Goal: Task Accomplishment & Management: Complete application form

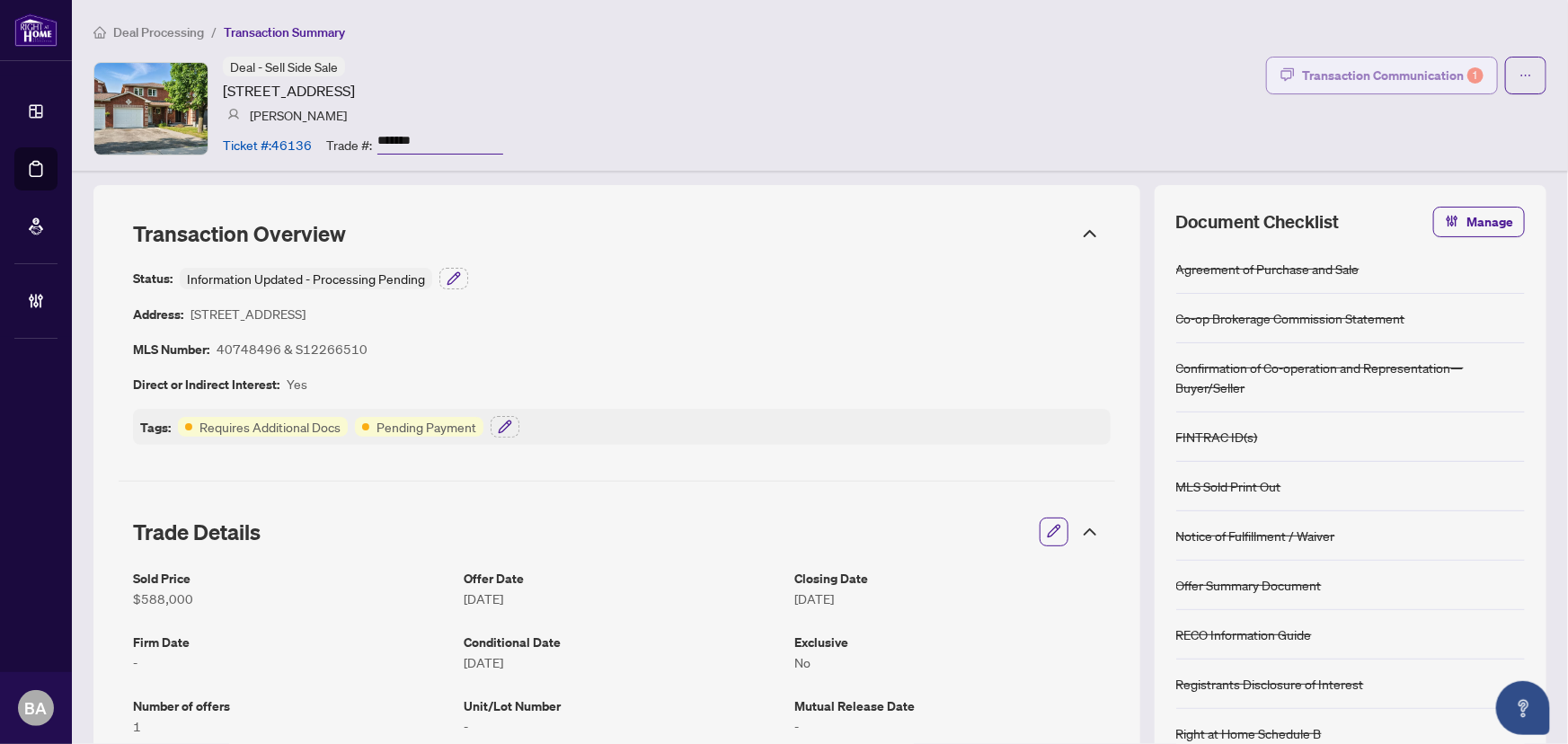
click at [1351, 79] on div "Transaction Communication 1" at bounding box center [1393, 74] width 182 height 28
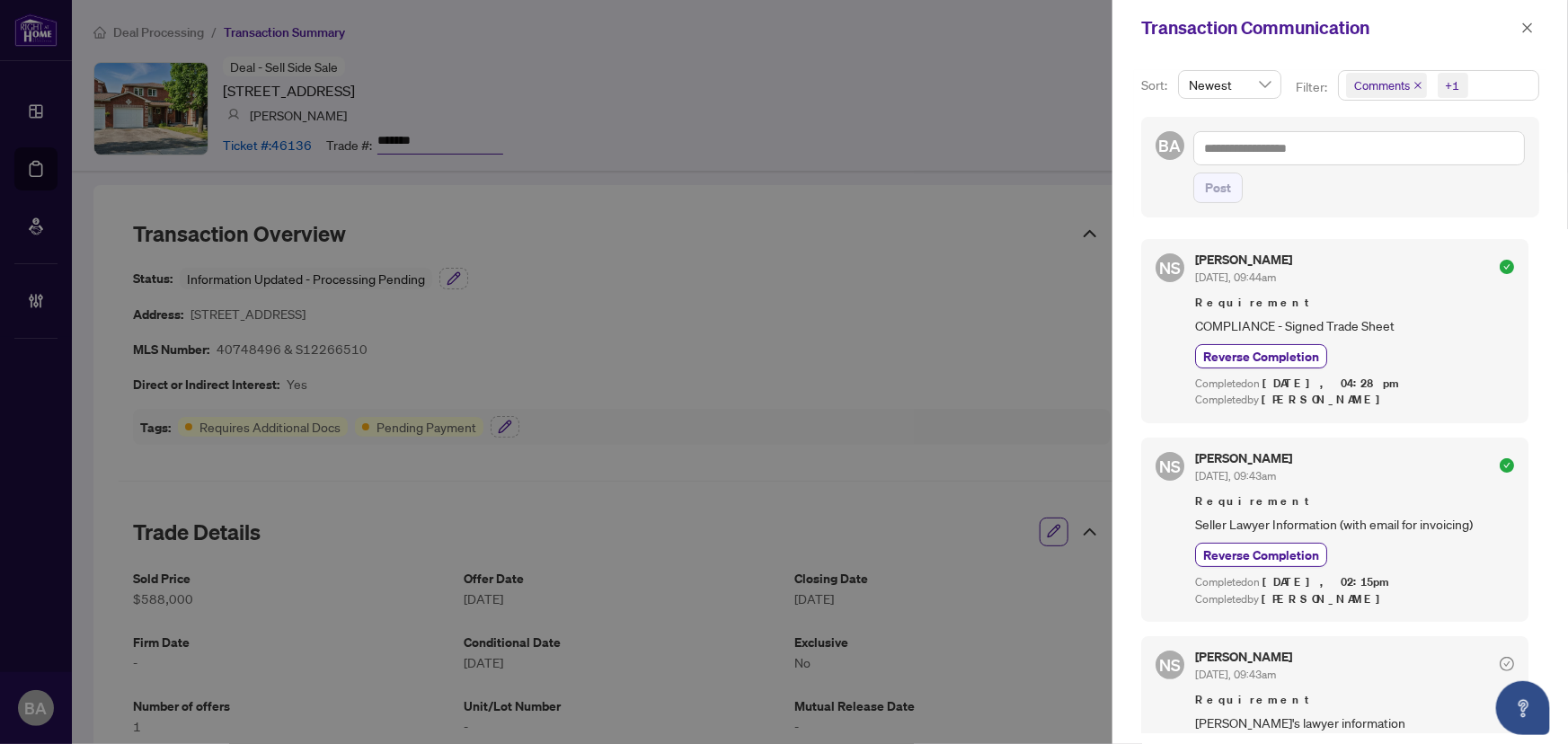
click at [1447, 81] on div "+1" at bounding box center [1453, 85] width 15 height 18
click at [1462, 89] on span "+1" at bounding box center [1453, 85] width 30 height 25
click at [1528, 20] on span "button" at bounding box center [1527, 27] width 13 height 28
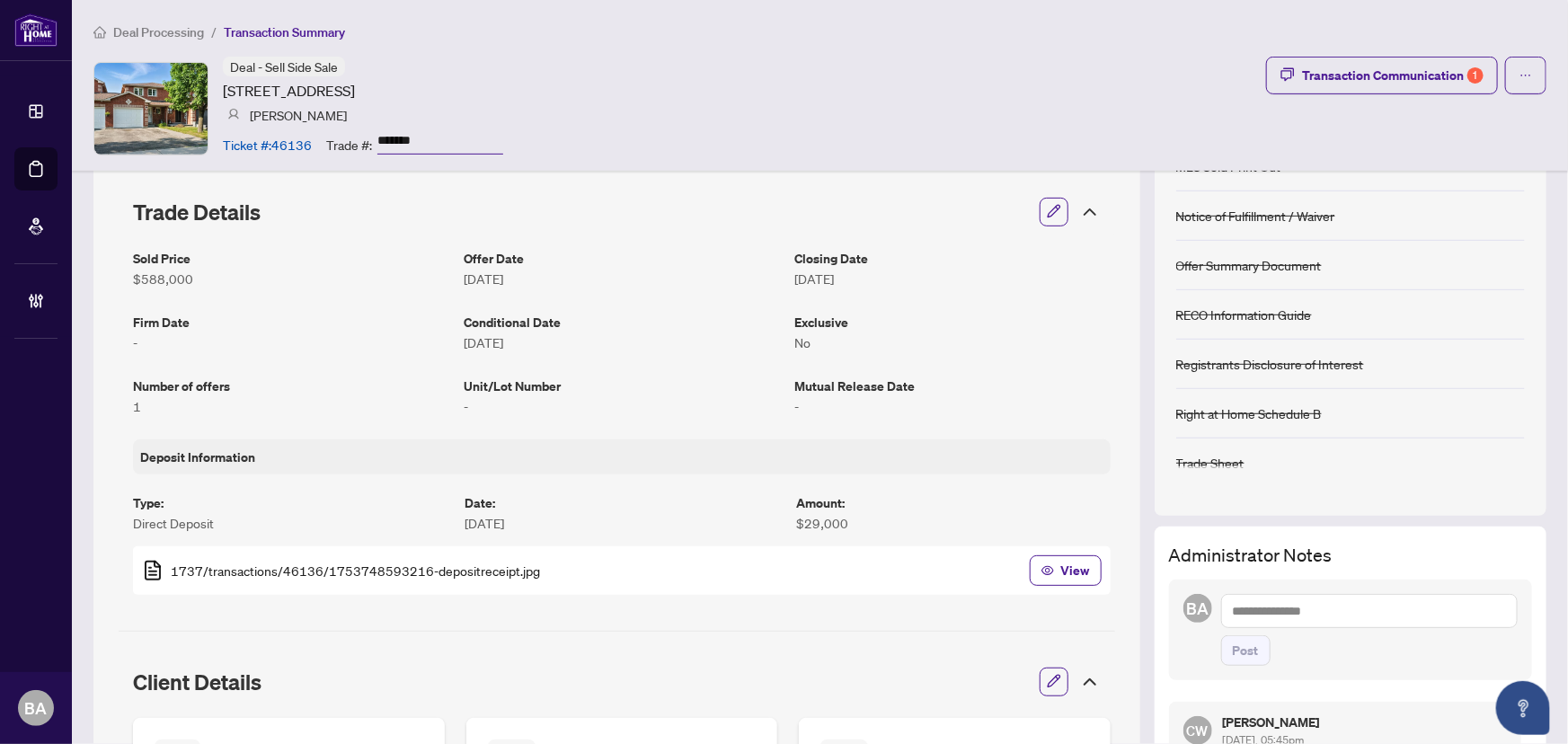
scroll to position [244, 0]
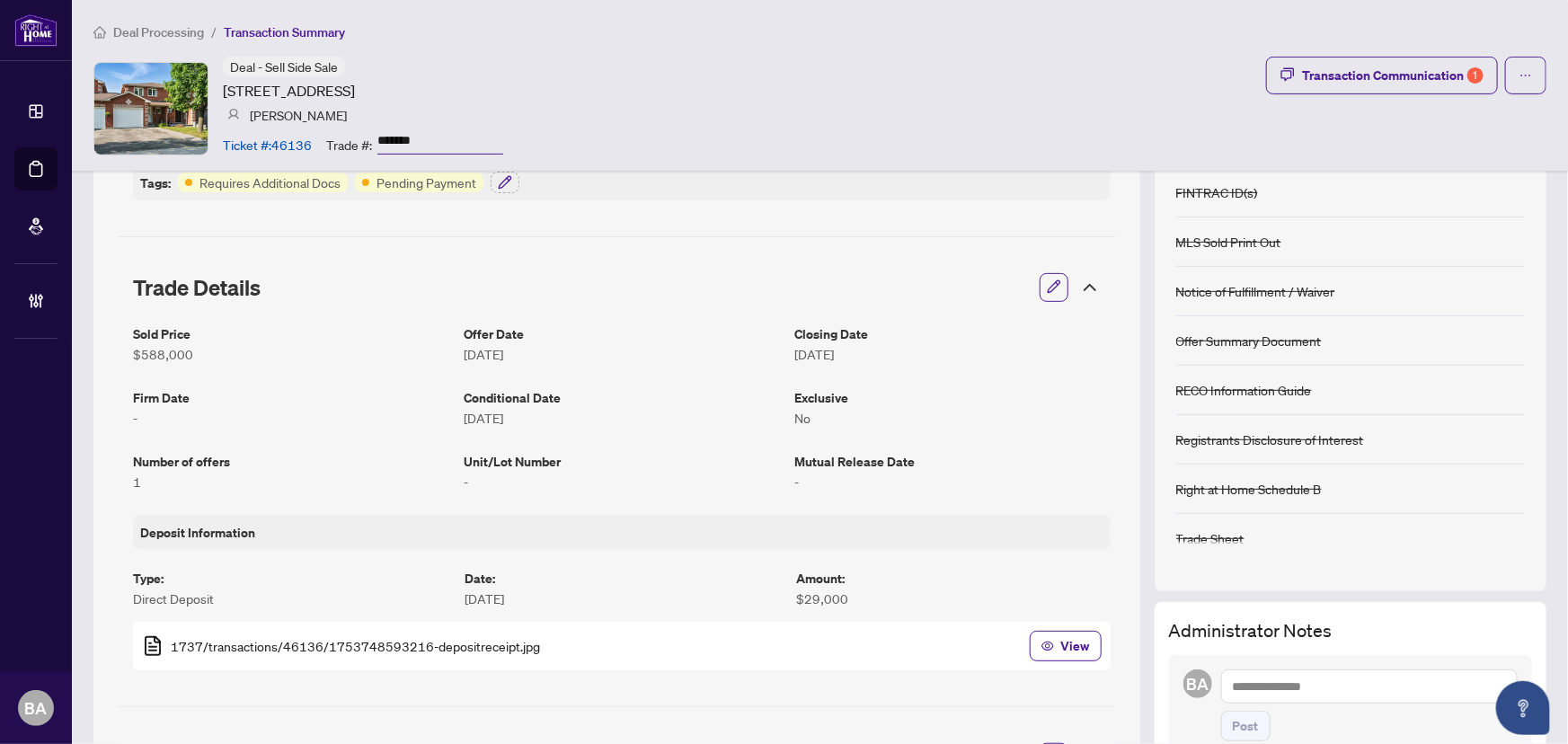
click at [182, 22] on li "Deal Processing" at bounding box center [149, 31] width 111 height 21
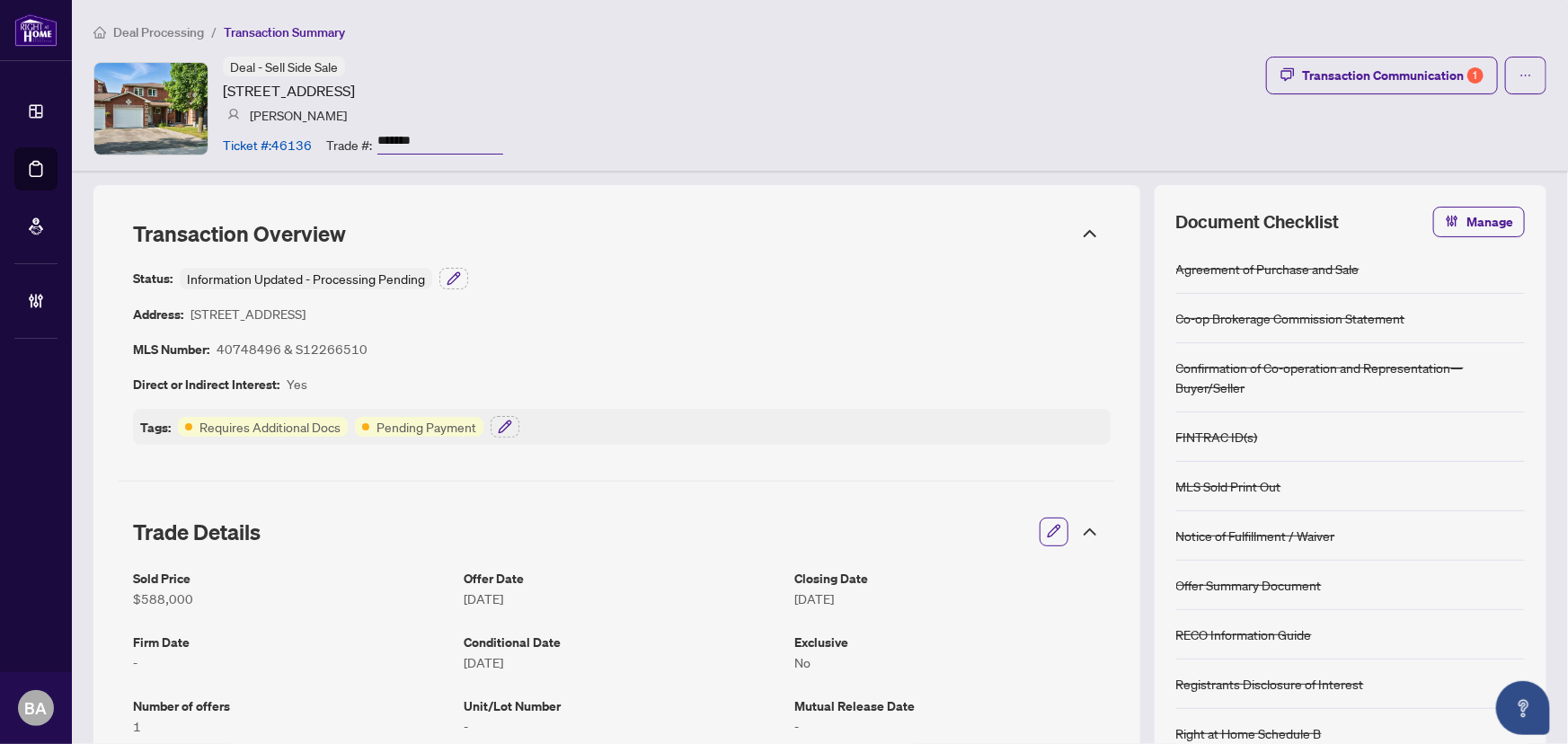
scroll to position [0, 0]
click at [157, 26] on span "Deal Processing" at bounding box center [158, 32] width 91 height 17
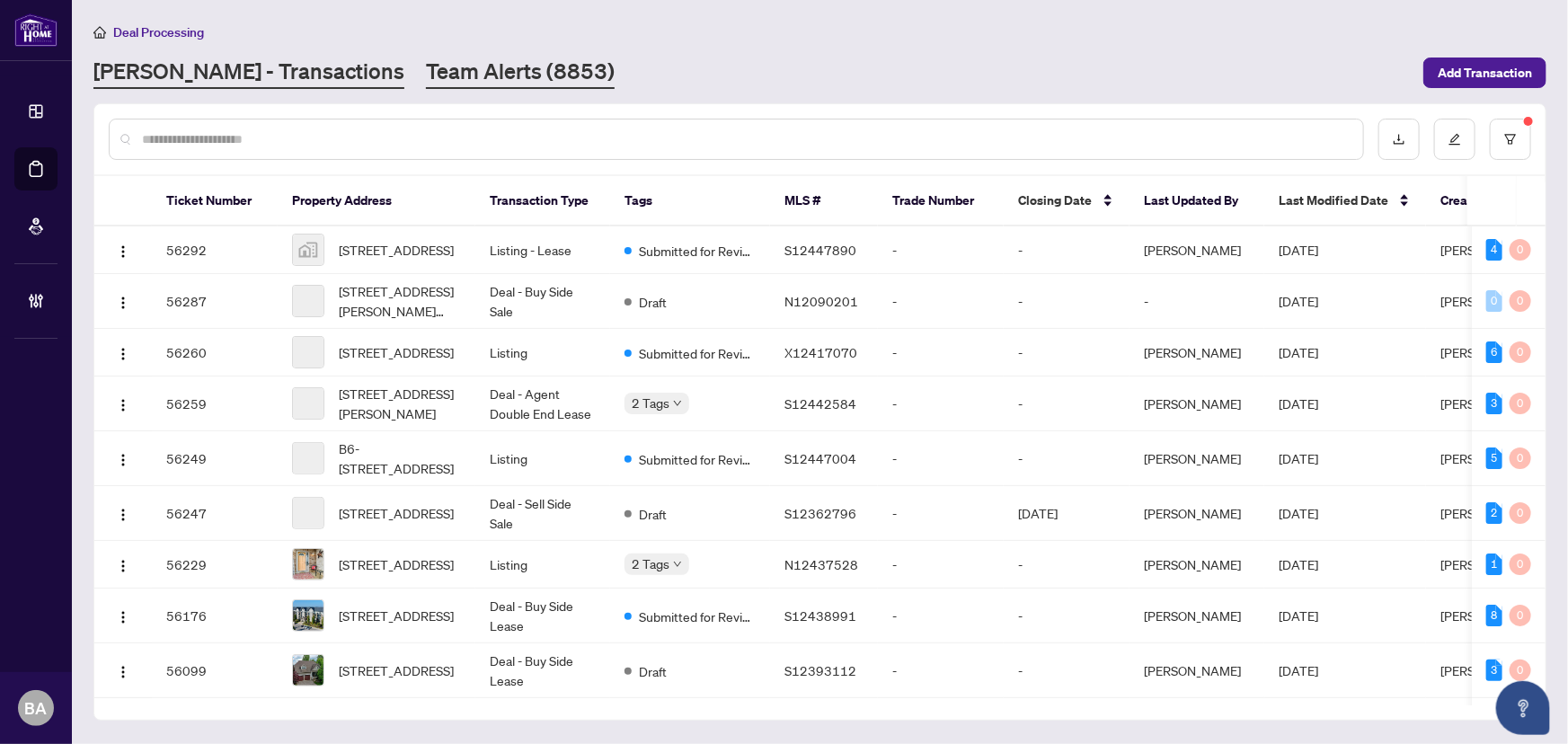
click at [426, 68] on link "Team Alerts (8853)" at bounding box center [519, 72] width 189 height 32
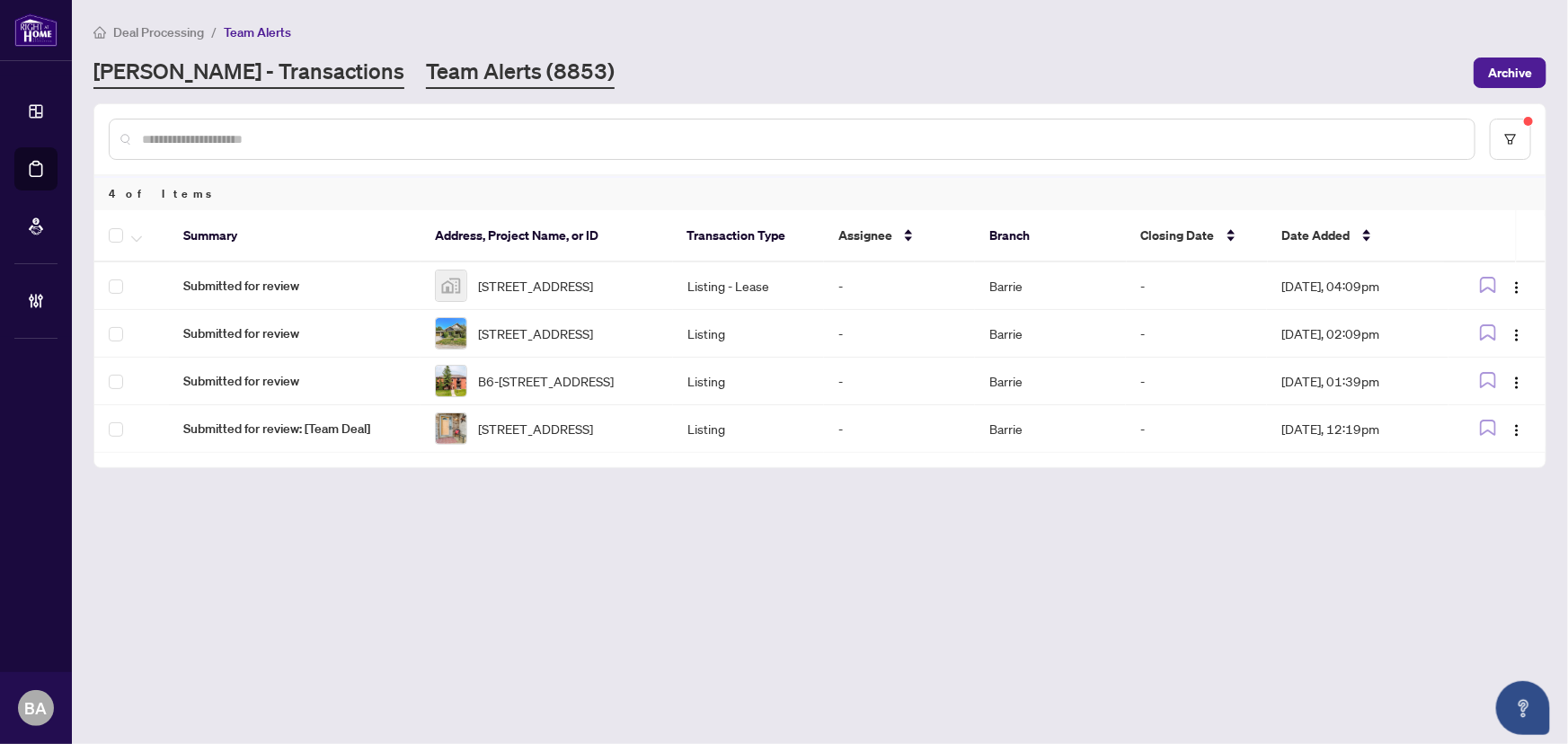
click at [226, 81] on link "[PERSON_NAME] - Transactions" at bounding box center [249, 72] width 311 height 32
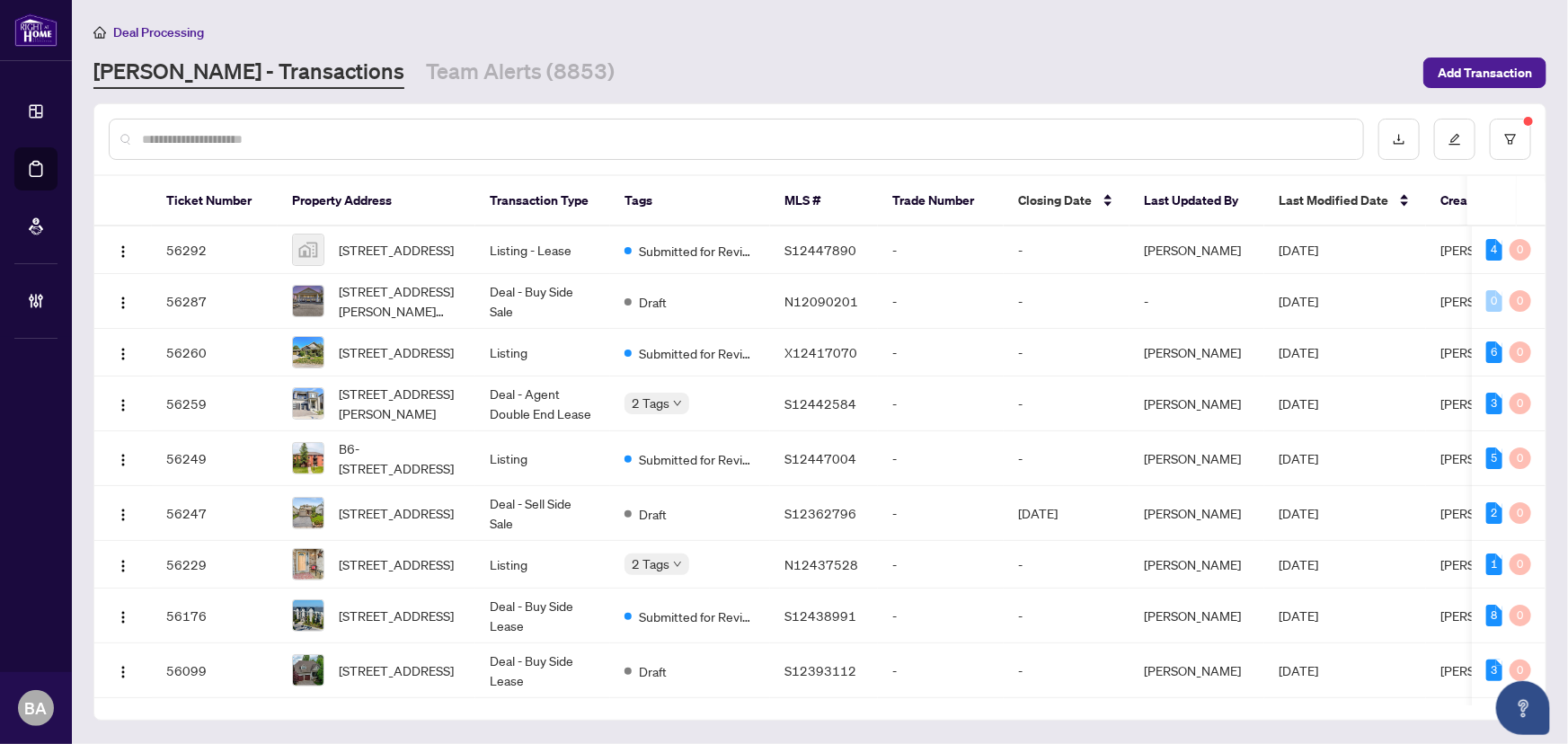
click at [299, 140] on input "text" at bounding box center [745, 139] width 1207 height 20
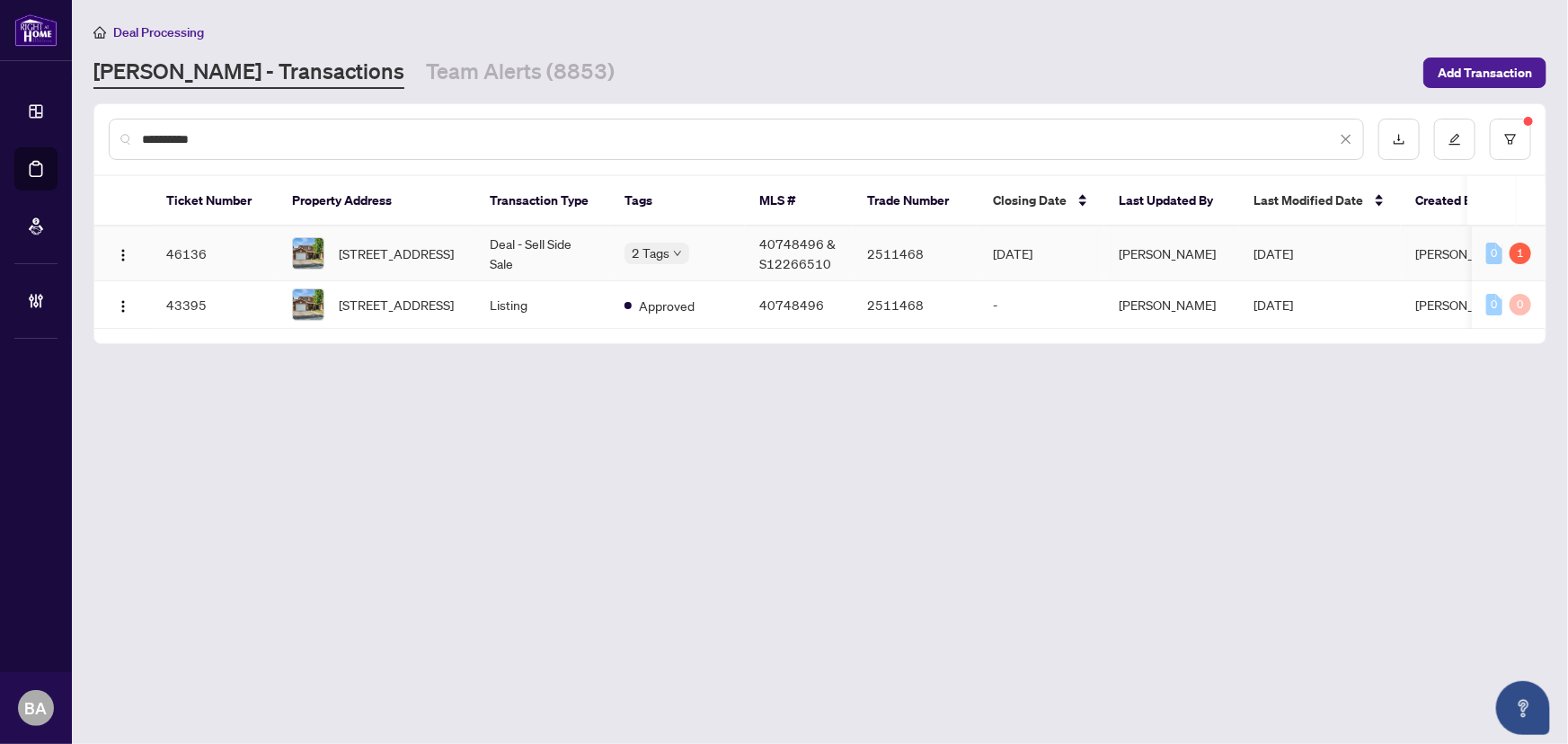
type input "**********"
click at [402, 251] on span "96 Cheltenham Road, Barrie, ON L4M 6S7, Canada" at bounding box center [396, 253] width 115 height 20
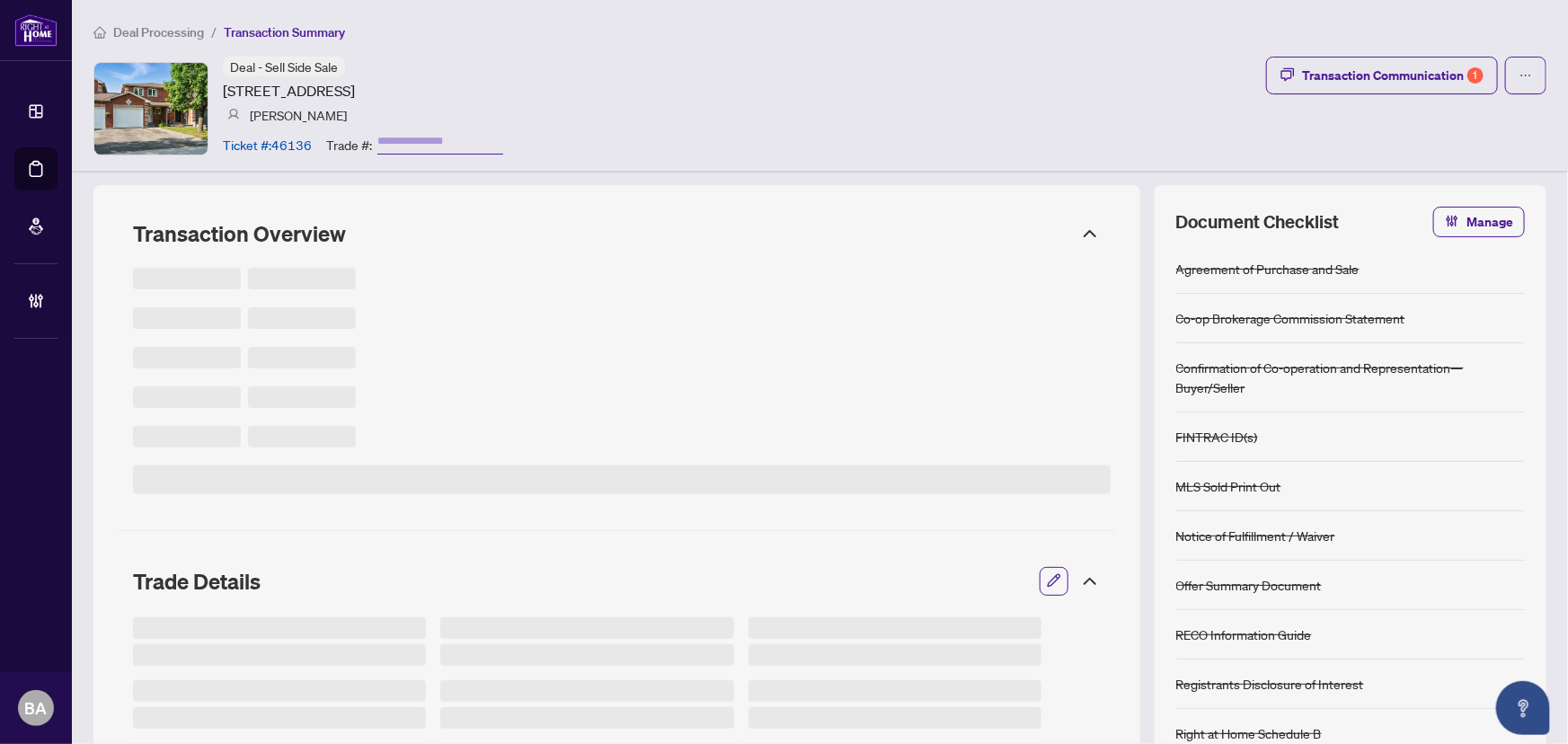
type input "*******"
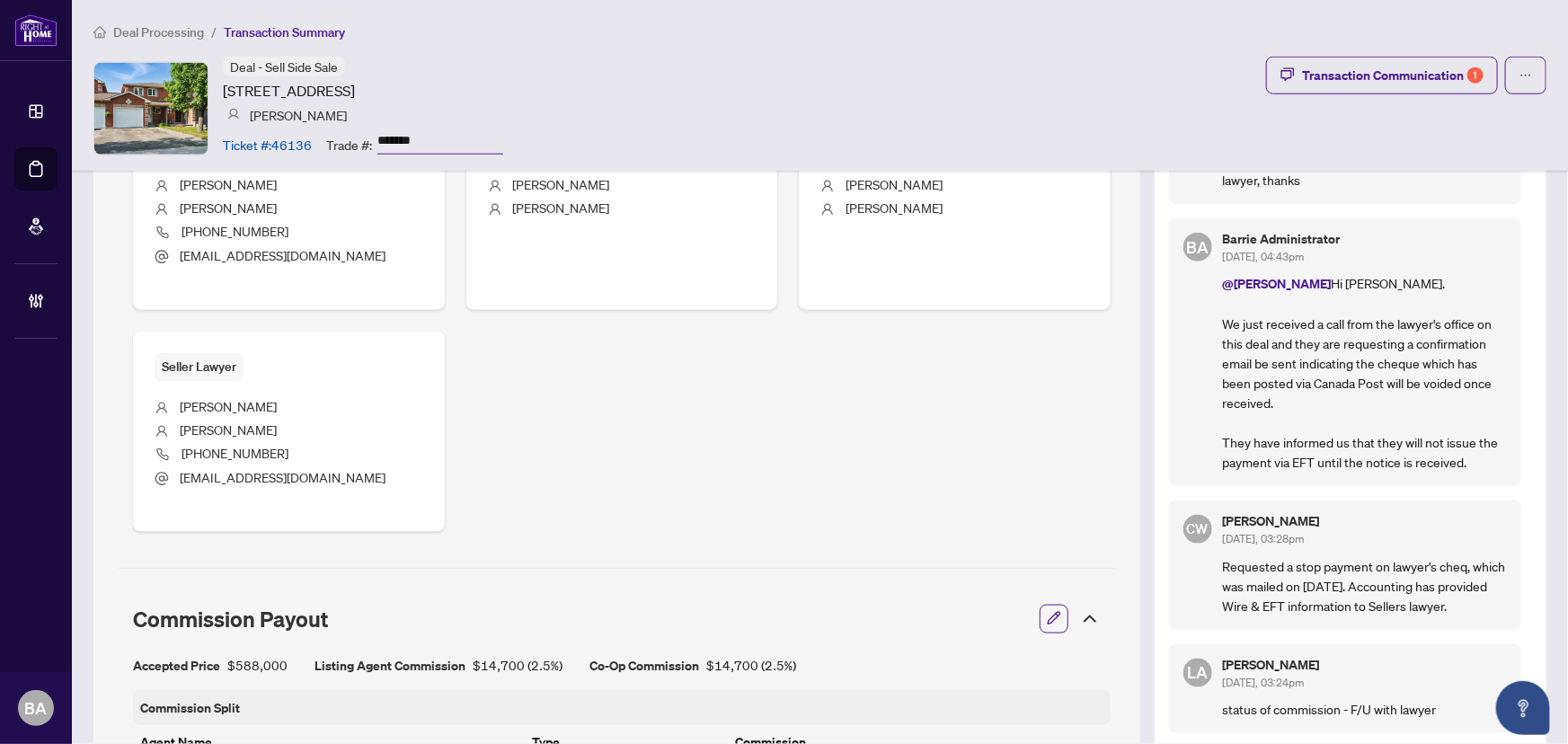
scroll to position [571, 0]
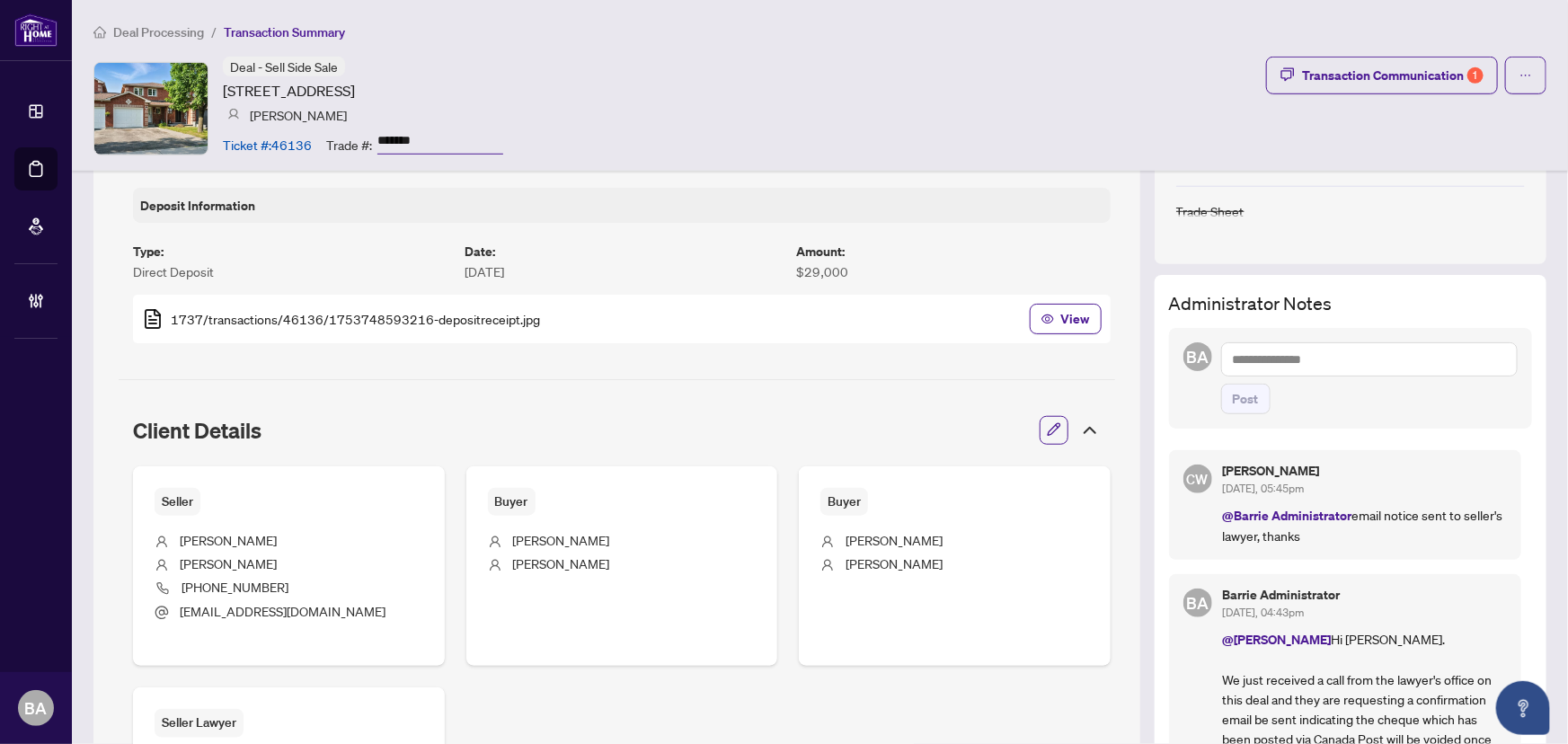
drag, startPoint x: 1303, startPoint y: 485, endPoint x: 1371, endPoint y: 480, distance: 68.2
click at [1371, 480] on div "Cheryl Wu Oct/03/2025, 05:45pm" at bounding box center [1365, 481] width 284 height 33
drag, startPoint x: 1375, startPoint y: 481, endPoint x: 1438, endPoint y: 531, distance: 80.4
click at [1377, 481] on div "Cheryl Wu Oct/03/2025, 05:45pm" at bounding box center [1365, 481] width 284 height 33
click at [1429, 531] on p "@Barrie Administrator email notice sent to seller's lawyer, thanks" at bounding box center [1365, 524] width 284 height 40
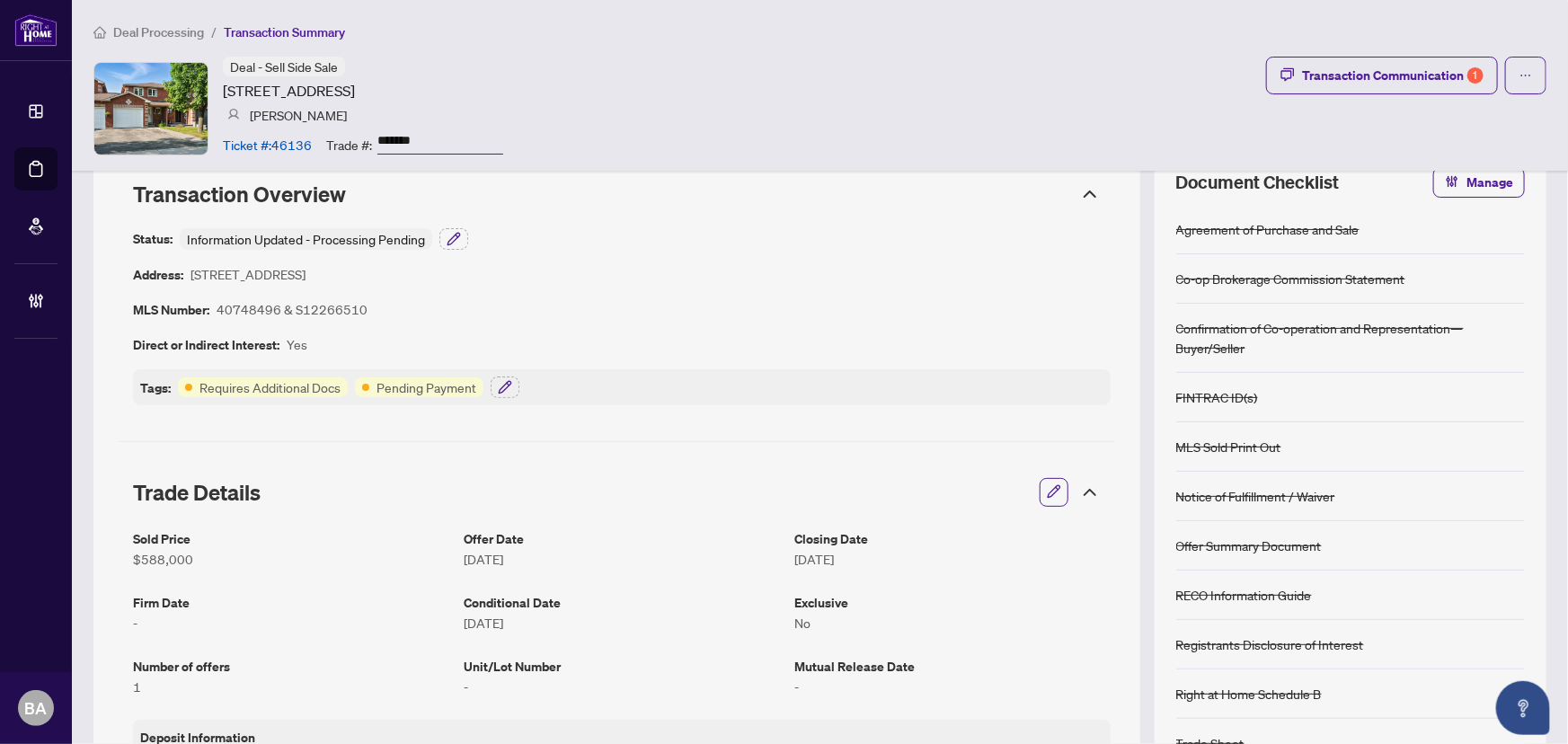
scroll to position [0, 0]
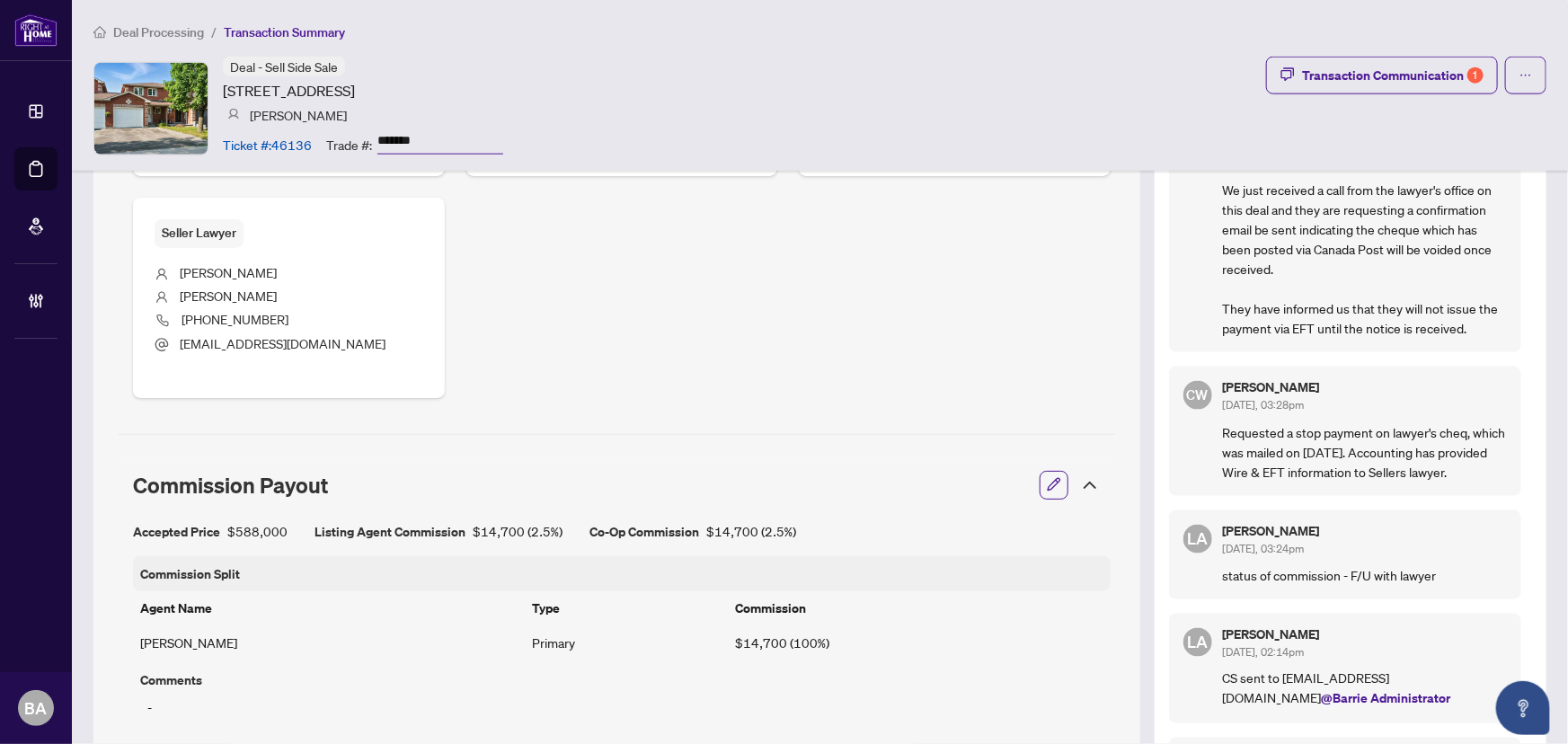
drag, startPoint x: 1366, startPoint y: 251, endPoint x: 1403, endPoint y: 247, distance: 37.2
click at [1370, 242] on p "@Cheryl Wu Hi Cheryl. We just received a call from the lawyer's office on this …" at bounding box center [1365, 238] width 284 height 198
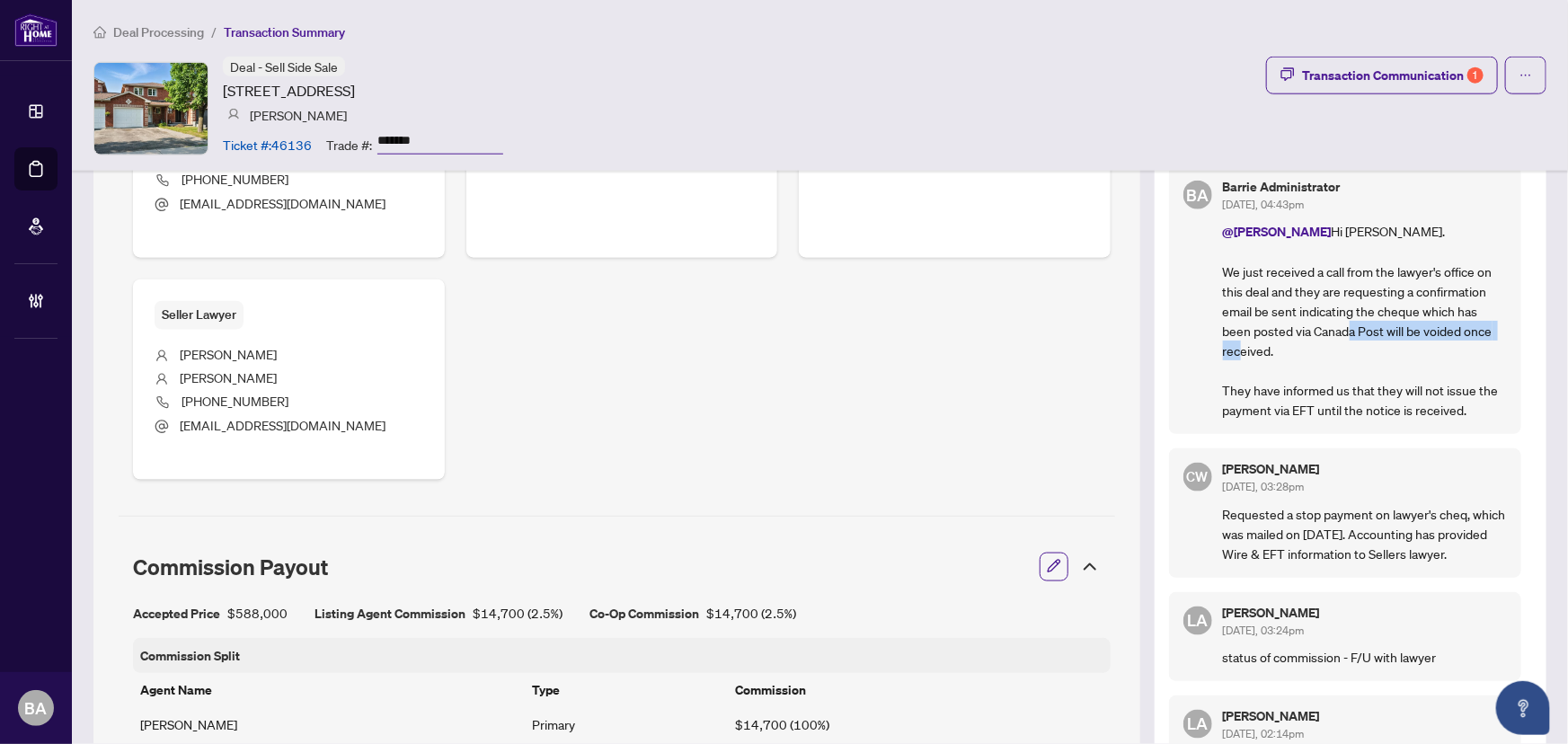
click at [1438, 314] on p "@Cheryl Wu Hi Cheryl. We just received a call from the lawyer's office on this …" at bounding box center [1365, 320] width 284 height 198
click at [1424, 325] on p "@Cheryl Wu Hi Cheryl. We just received a call from the lawyer's office on this …" at bounding box center [1365, 320] width 284 height 198
click at [1300, 358] on p "@Cheryl Wu Hi Cheryl. We just received a call from the lawyer's office on this …" at bounding box center [1365, 320] width 284 height 198
click at [1357, 660] on div "LA Luna Almuhanna Oct/02/2025, 03:24pm status of commission - F/U with lawyer" at bounding box center [1345, 635] width 352 height 89
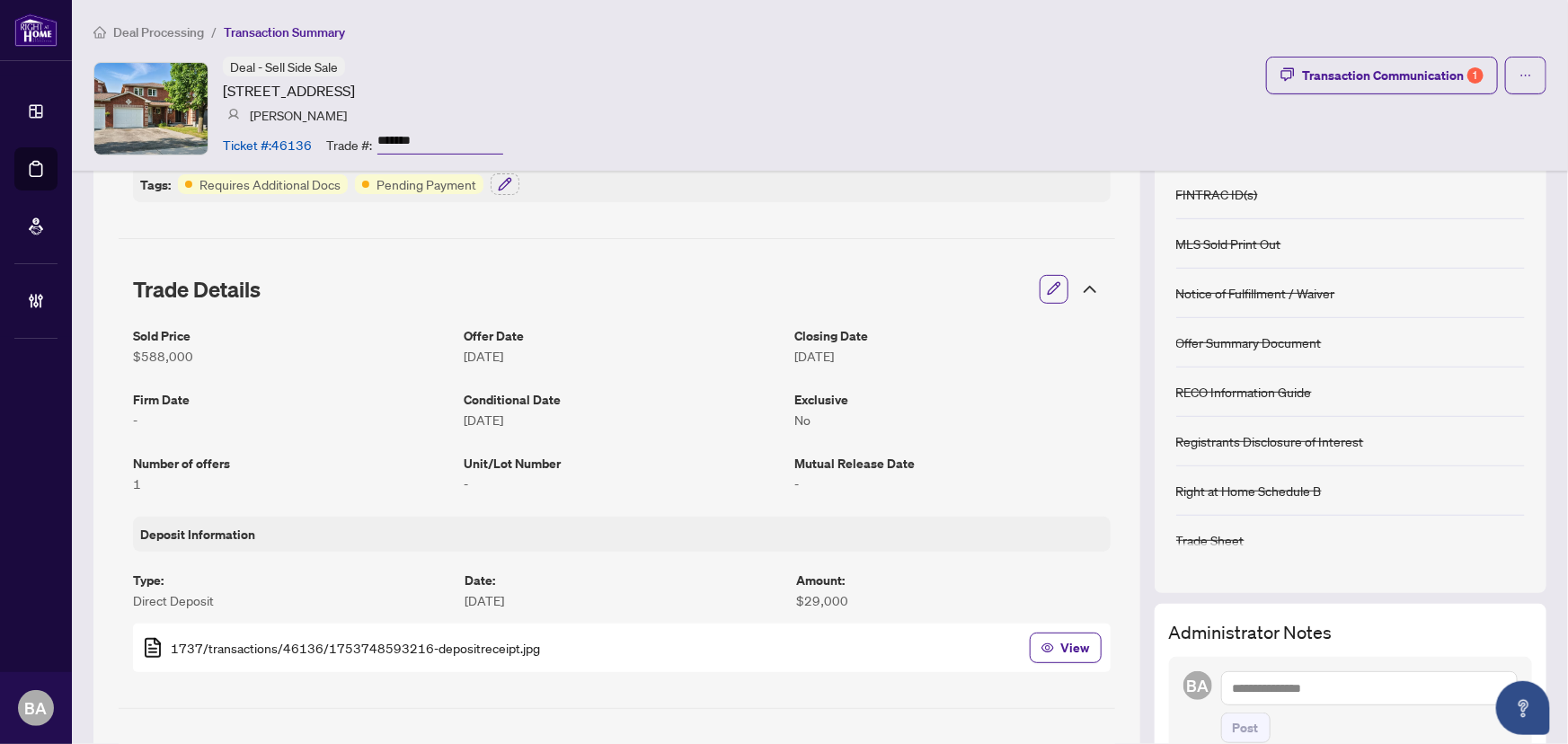
scroll to position [0, 0]
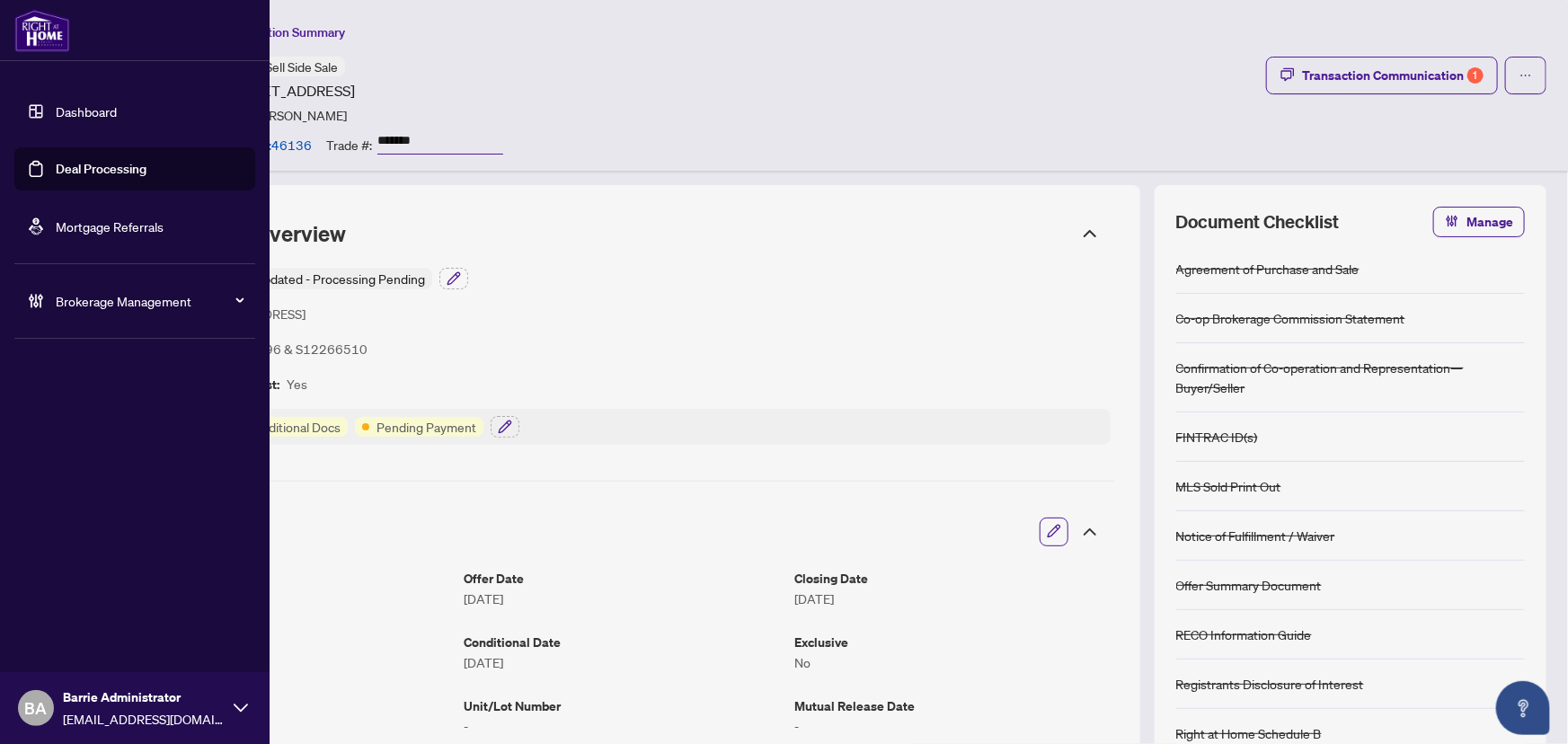
click at [143, 166] on link "Deal Processing" at bounding box center [101, 168] width 91 height 17
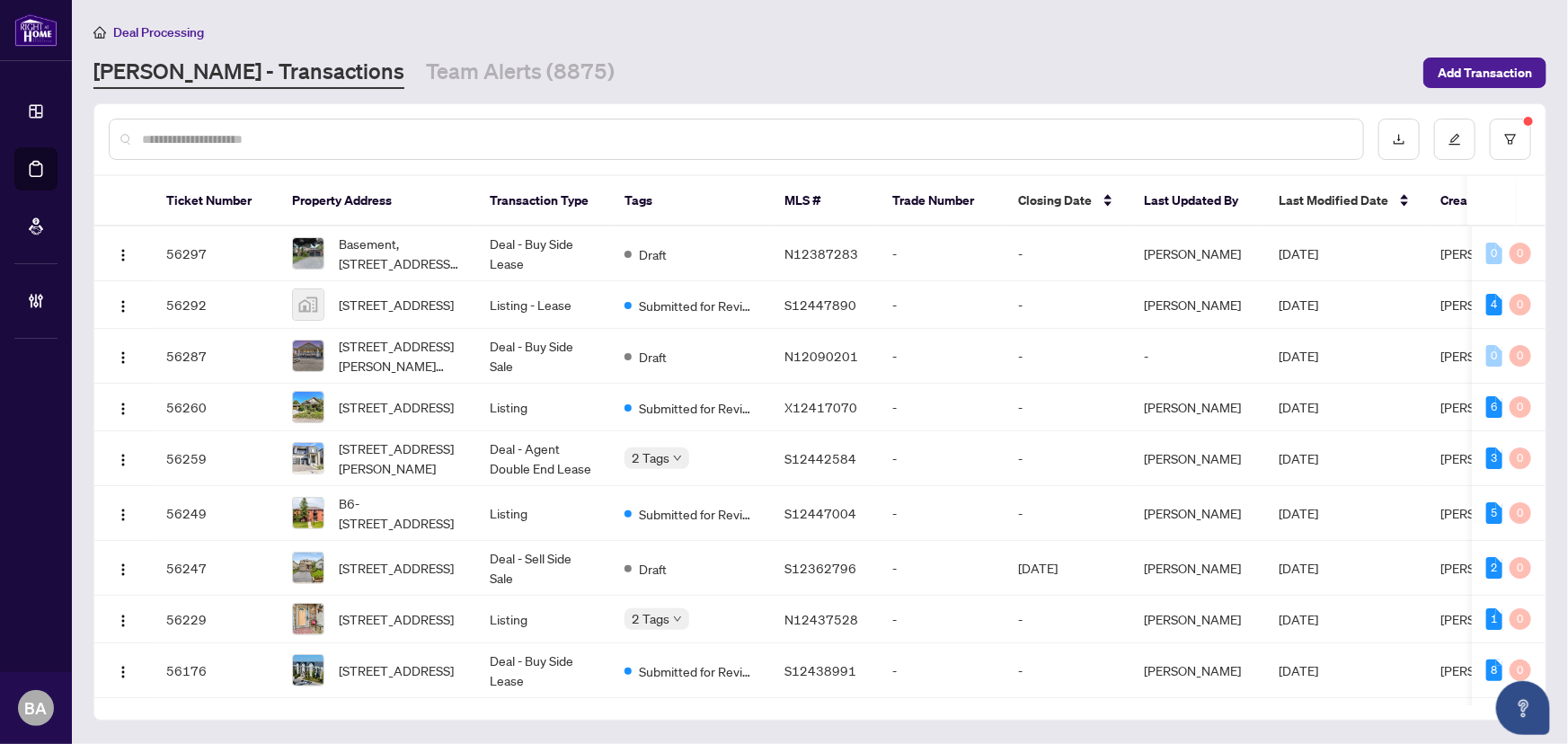
click at [438, 86] on link "Team Alerts (8875)" at bounding box center [519, 72] width 189 height 32
click at [437, 63] on link "Team Alerts (8875)" at bounding box center [519, 72] width 189 height 32
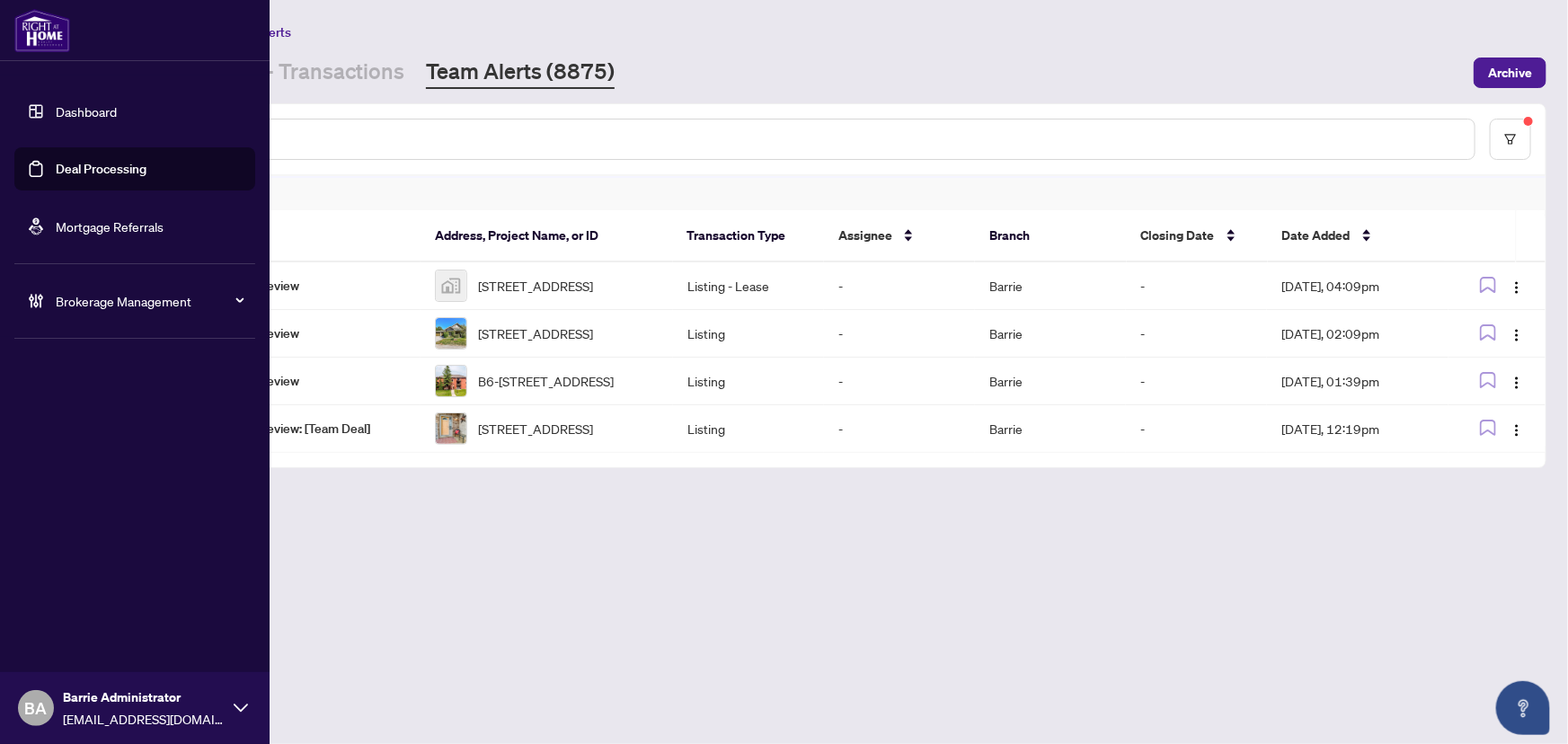
click at [93, 177] on link "Deal Processing" at bounding box center [101, 168] width 91 height 17
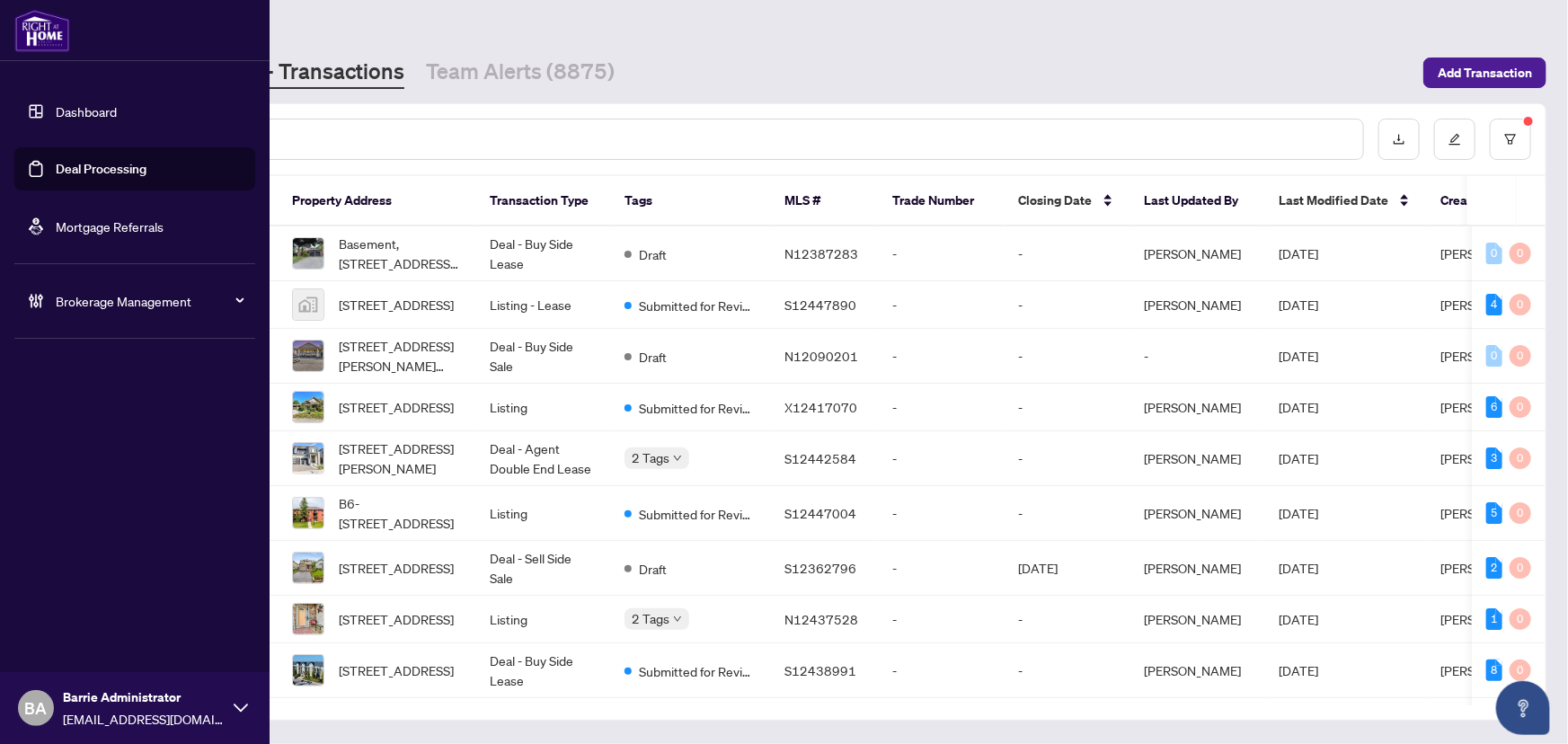
click at [80, 160] on link "Deal Processing" at bounding box center [101, 168] width 91 height 17
click at [63, 114] on link "Dashboard" at bounding box center [86, 111] width 61 height 17
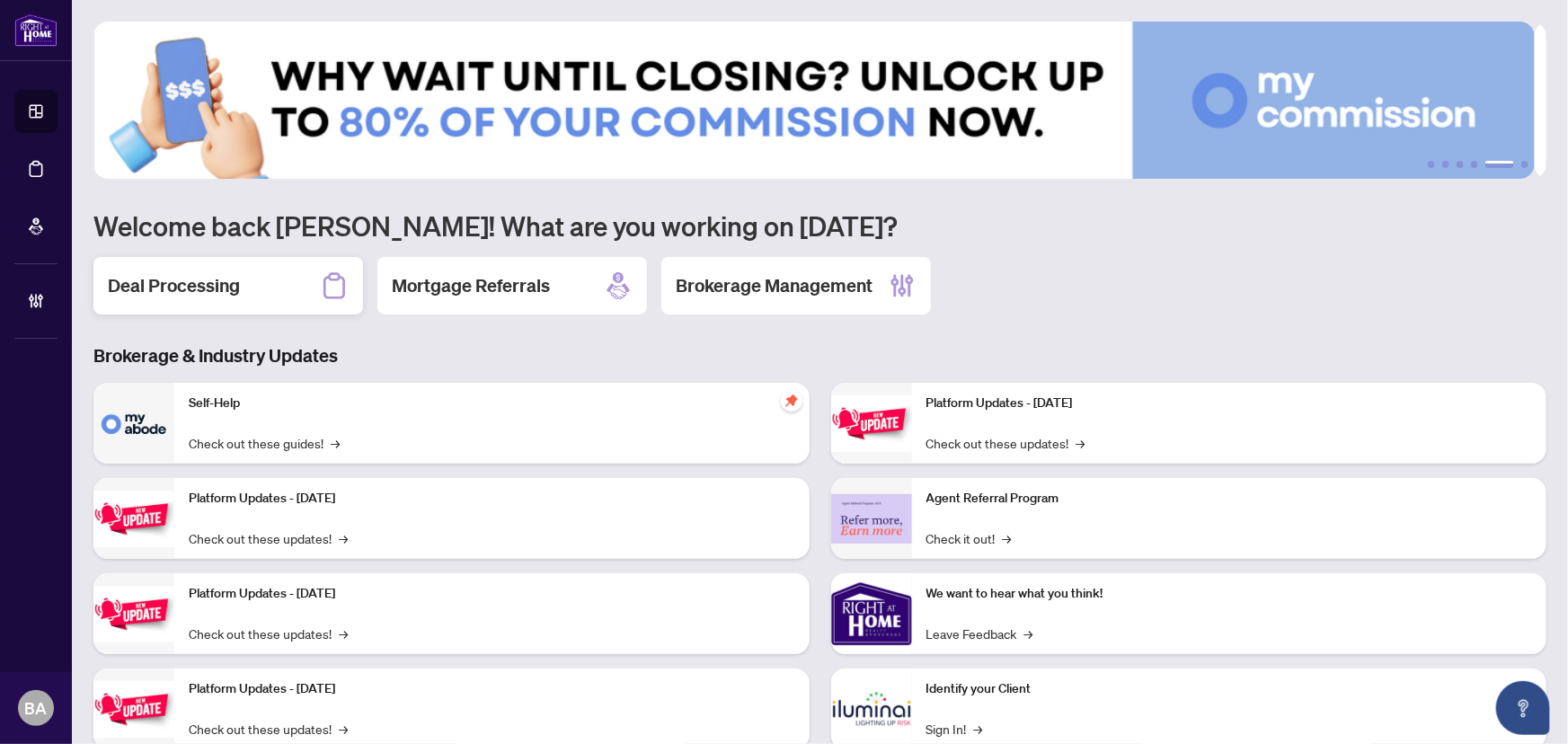
click at [239, 290] on h2 "Deal Processing" at bounding box center [173, 285] width 132 height 25
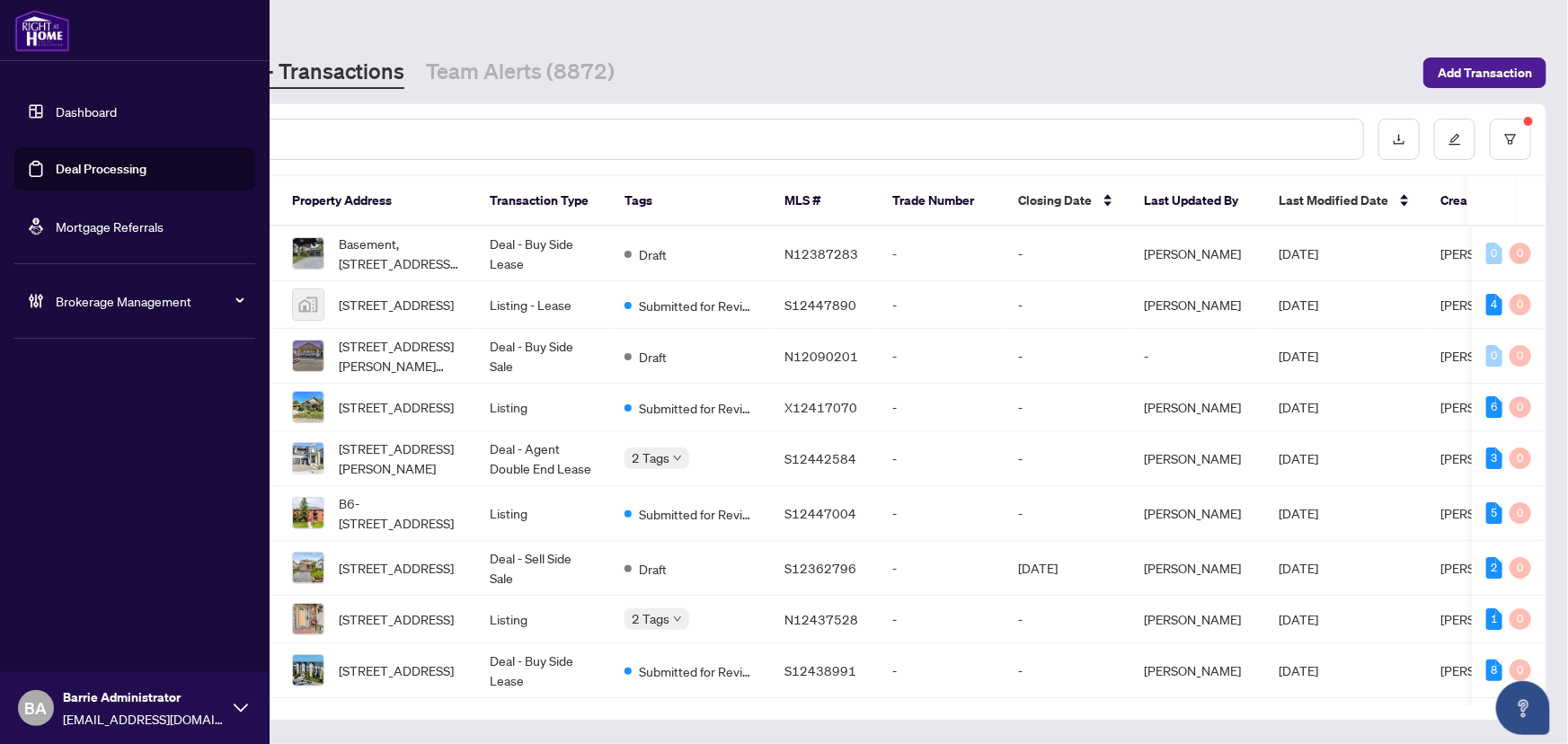
click at [56, 106] on link "Dashboard" at bounding box center [86, 111] width 61 height 17
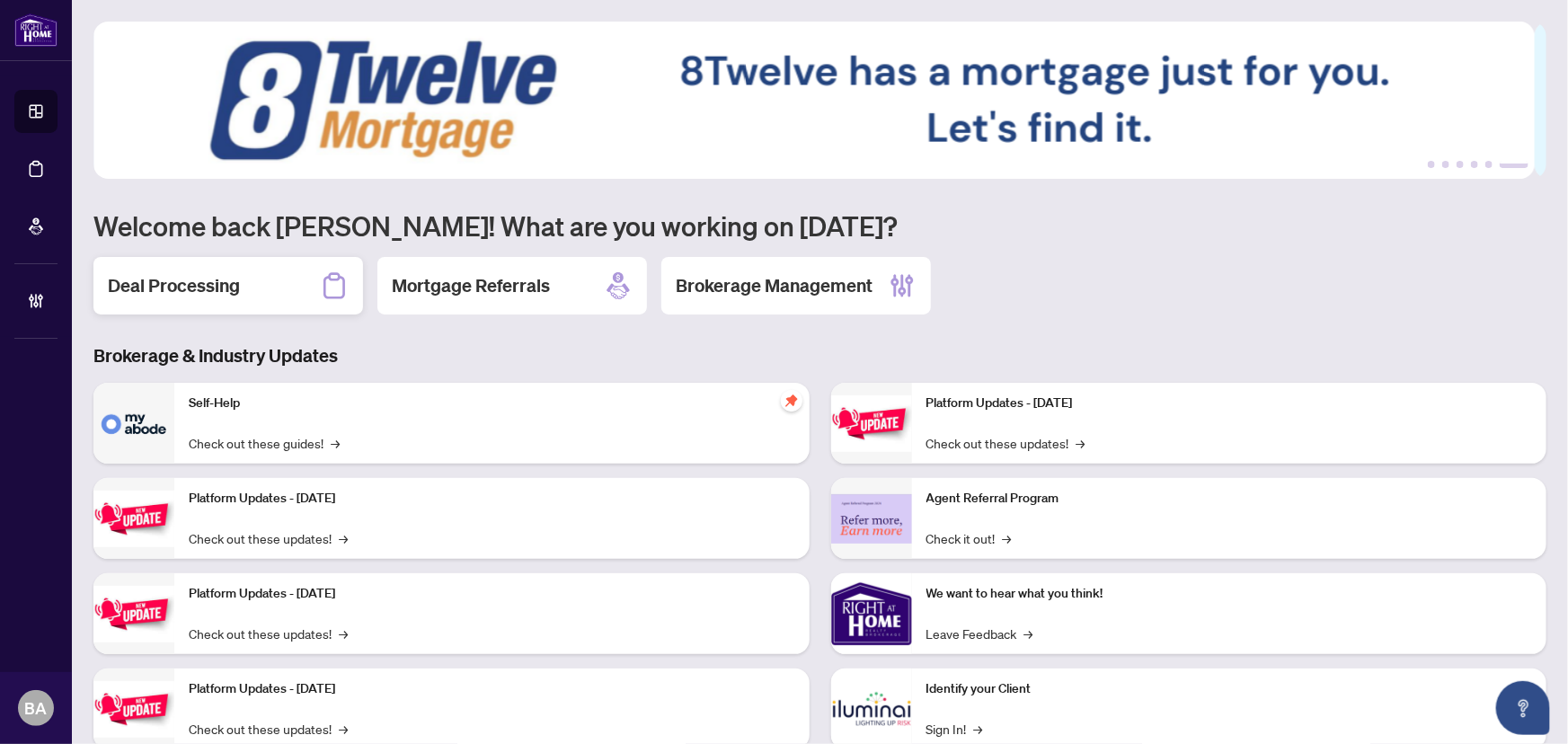
click at [256, 268] on div "Deal Processing" at bounding box center [229, 285] width 270 height 58
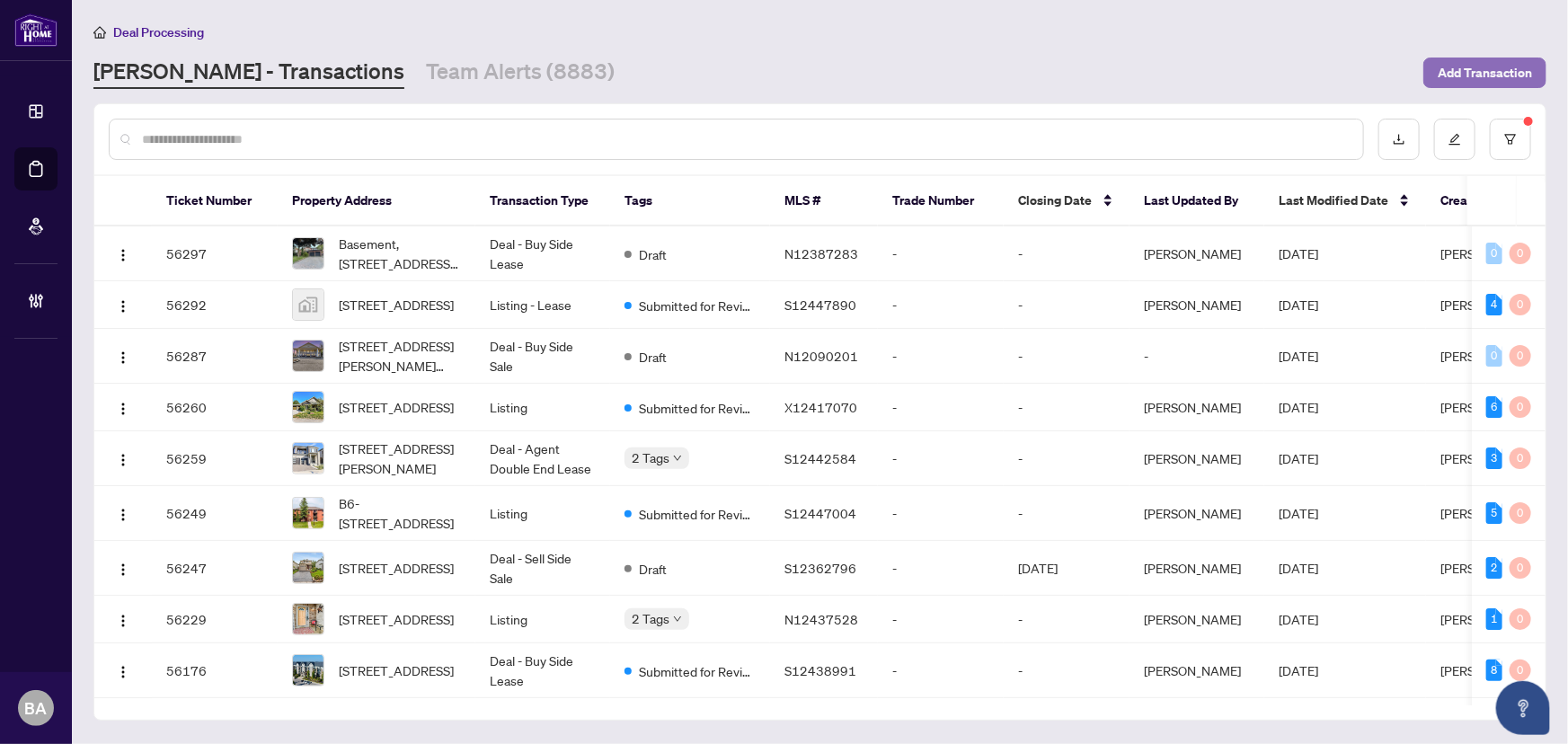
click at [1486, 66] on span "Add Transaction" at bounding box center [1485, 72] width 94 height 28
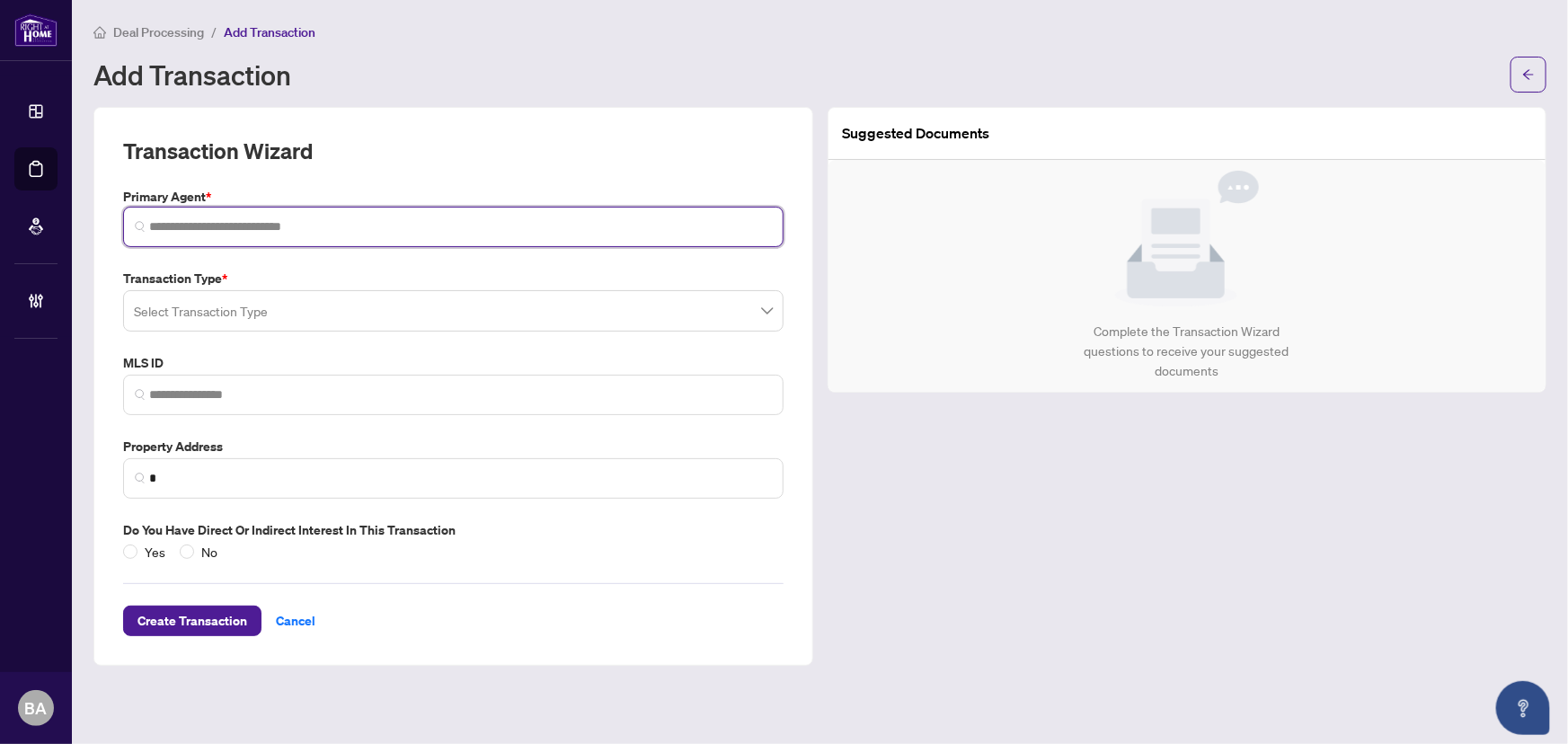
click at [207, 224] on input "search" at bounding box center [460, 226] width 623 height 19
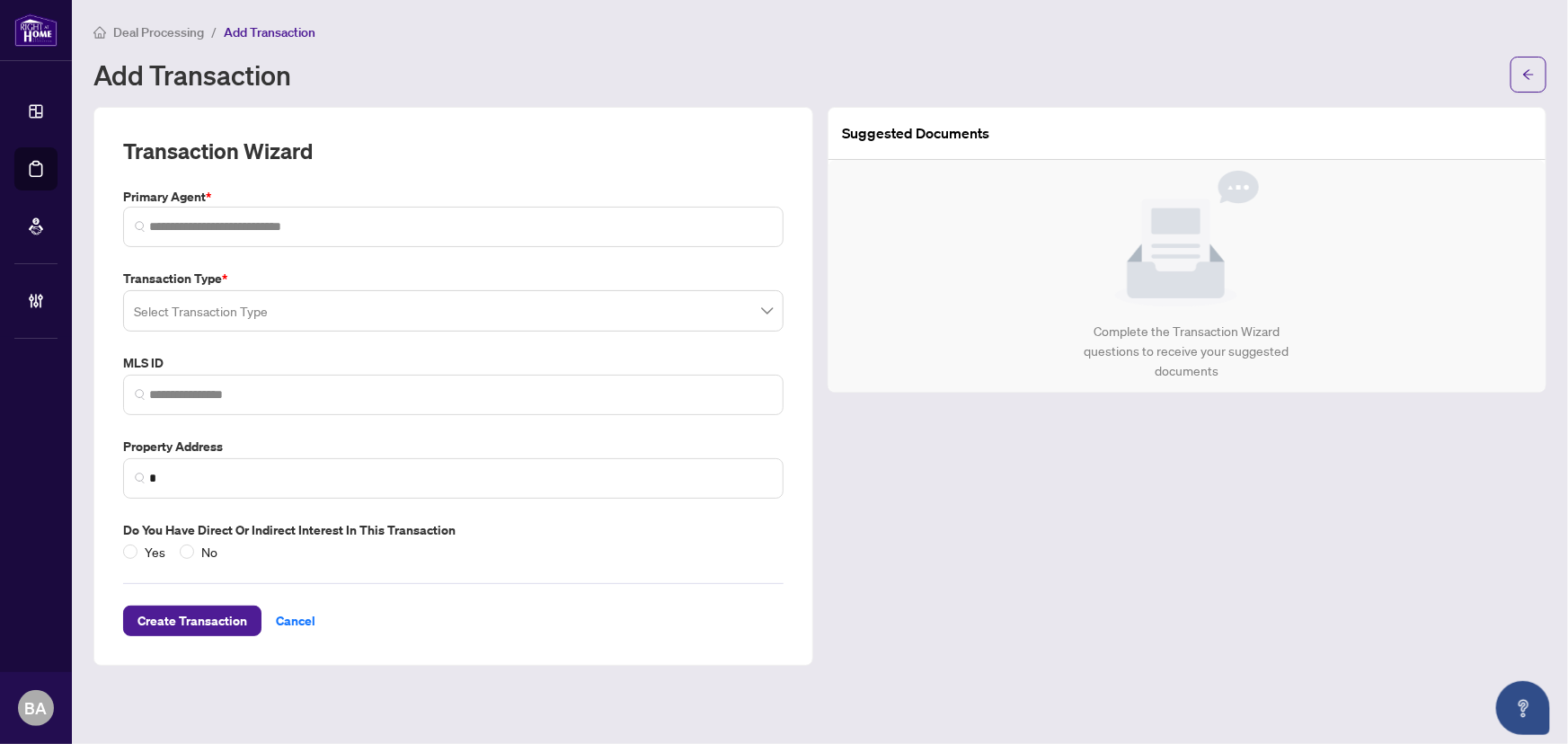
click at [241, 306] on div "Transaction Type * Select Transaction Type" at bounding box center [453, 300] width 675 height 63
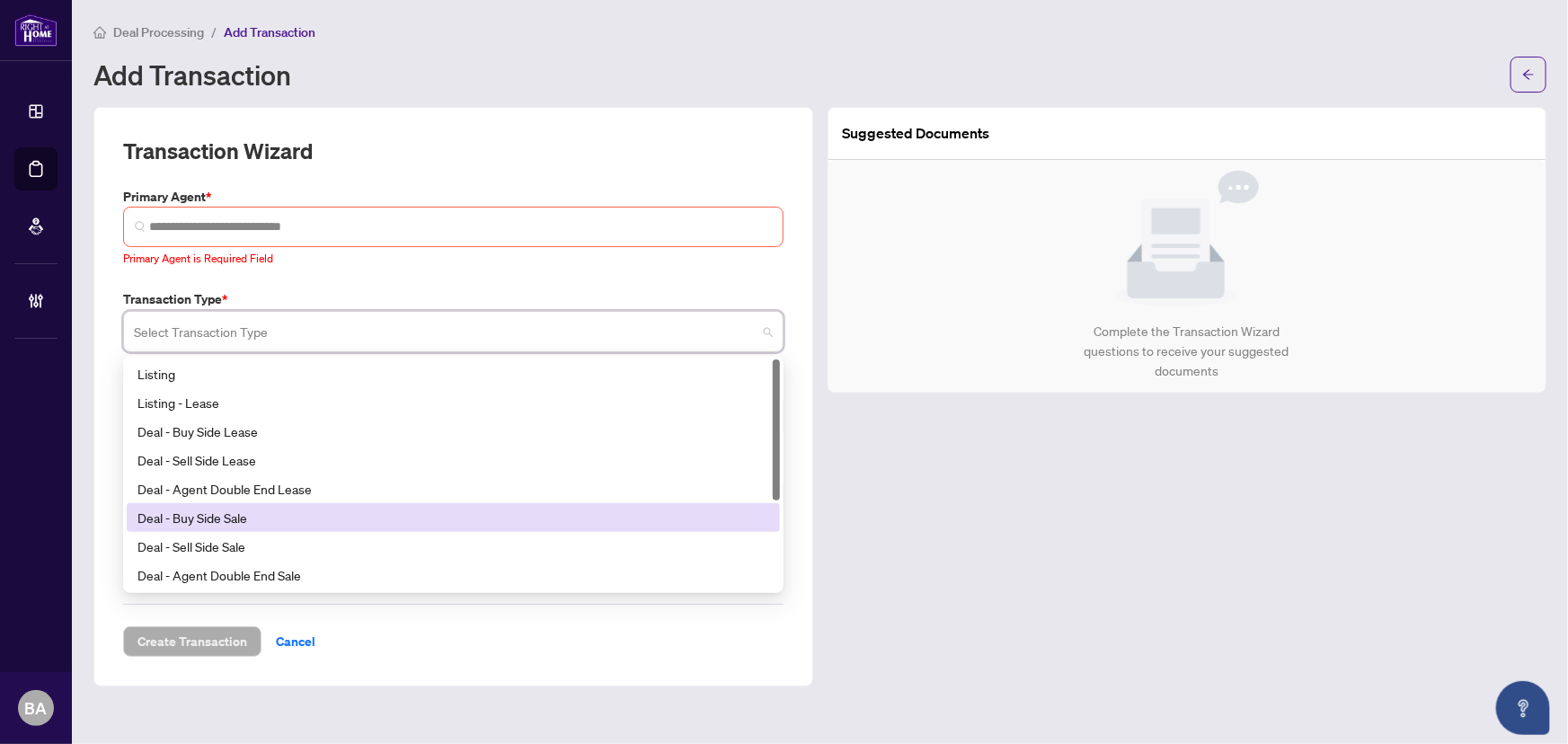
click at [277, 517] on div "Deal - Buy Side Sale" at bounding box center [454, 517] width 632 height 20
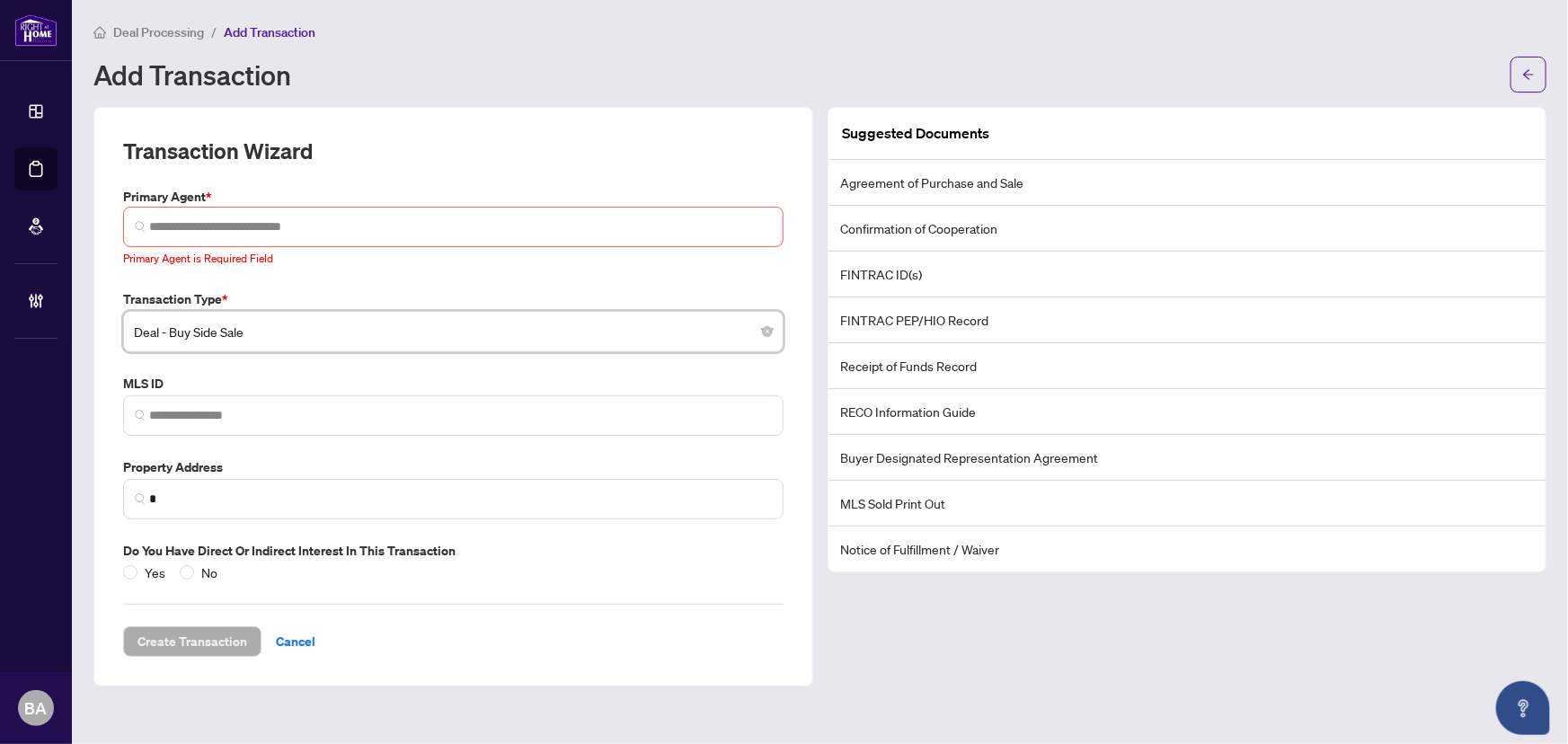
click at [701, 548] on label "Do you have direct or indirect interest in this transaction" at bounding box center [453, 550] width 660 height 20
click at [266, 224] on input "search" at bounding box center [460, 226] width 623 height 19
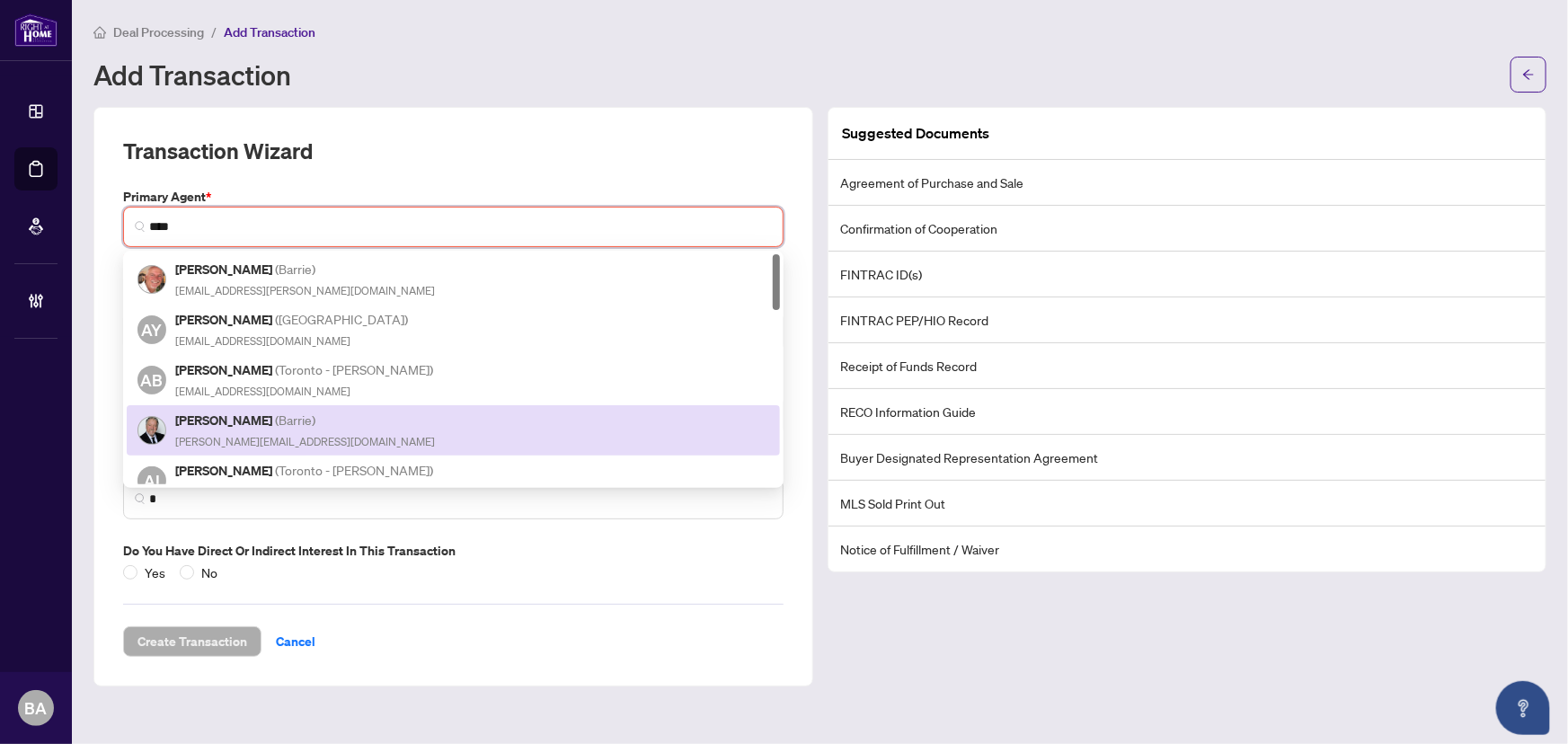
click at [291, 436] on div "Andy Bradley ( Barrie ) andy@placebook.ca" at bounding box center [304, 430] width 259 height 41
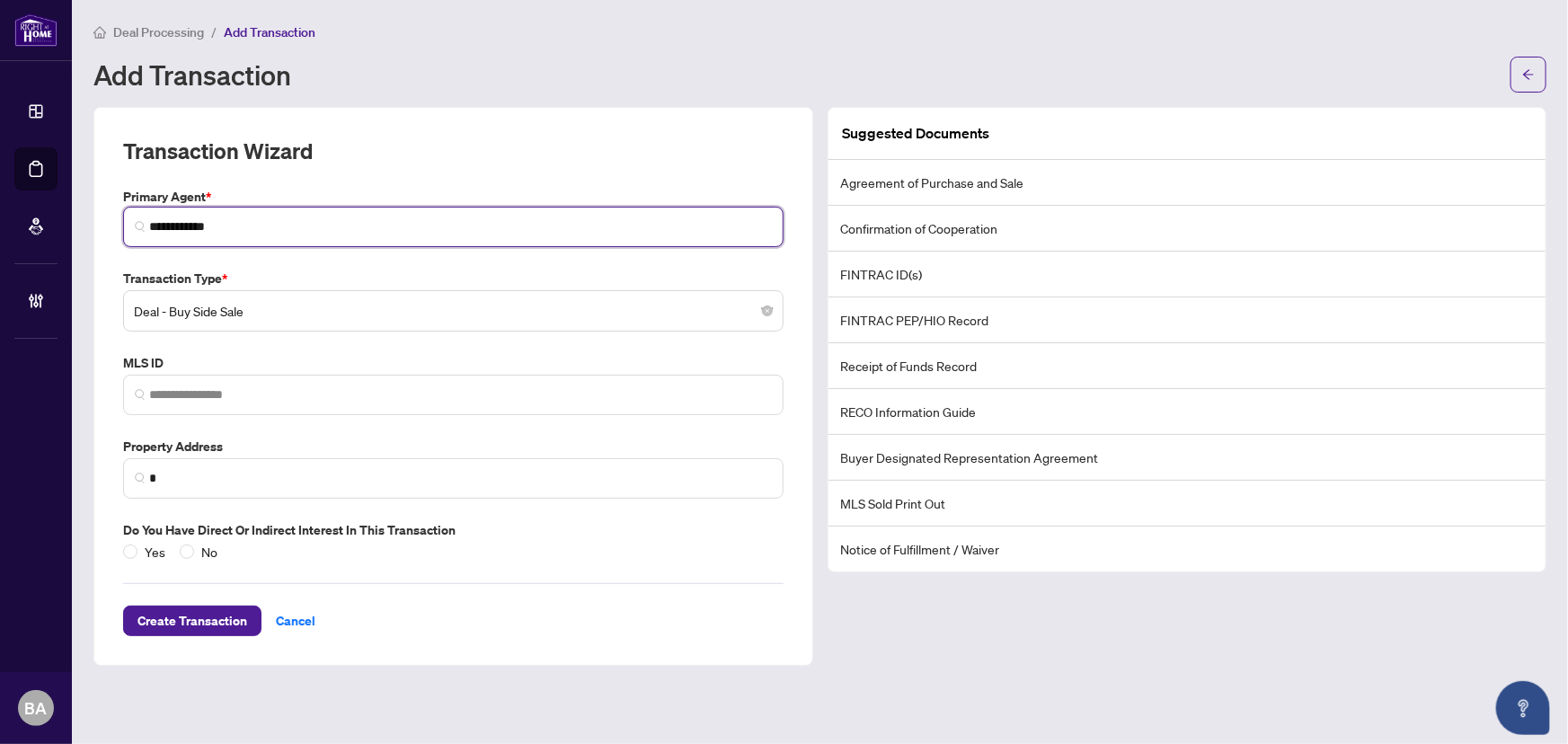
type input "**********"
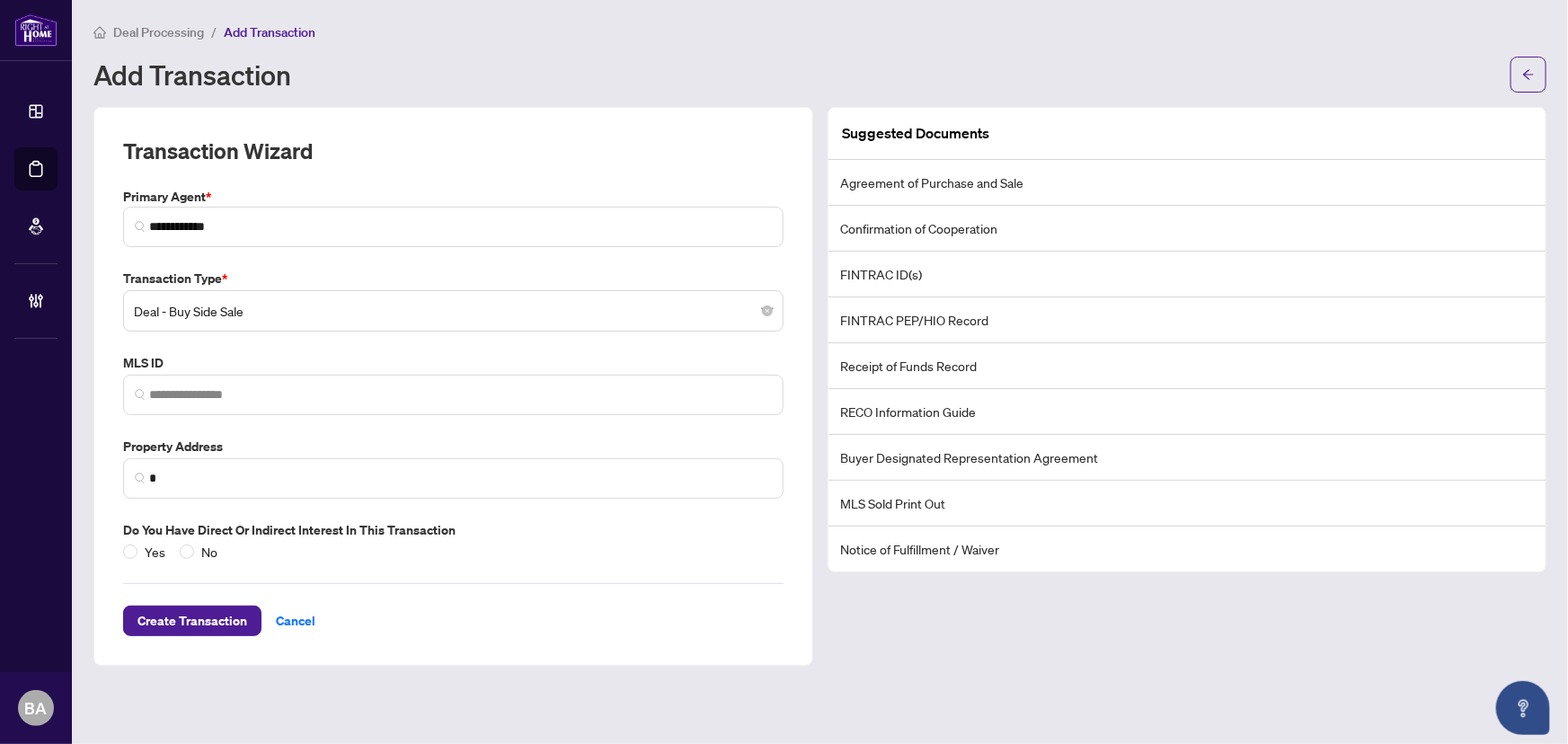
click at [394, 99] on main "**********" at bounding box center [819, 372] width 1496 height 744
click at [161, 39] on li "Deal Processing" at bounding box center [149, 31] width 111 height 21
click at [161, 35] on span "Deal Processing" at bounding box center [158, 32] width 91 height 17
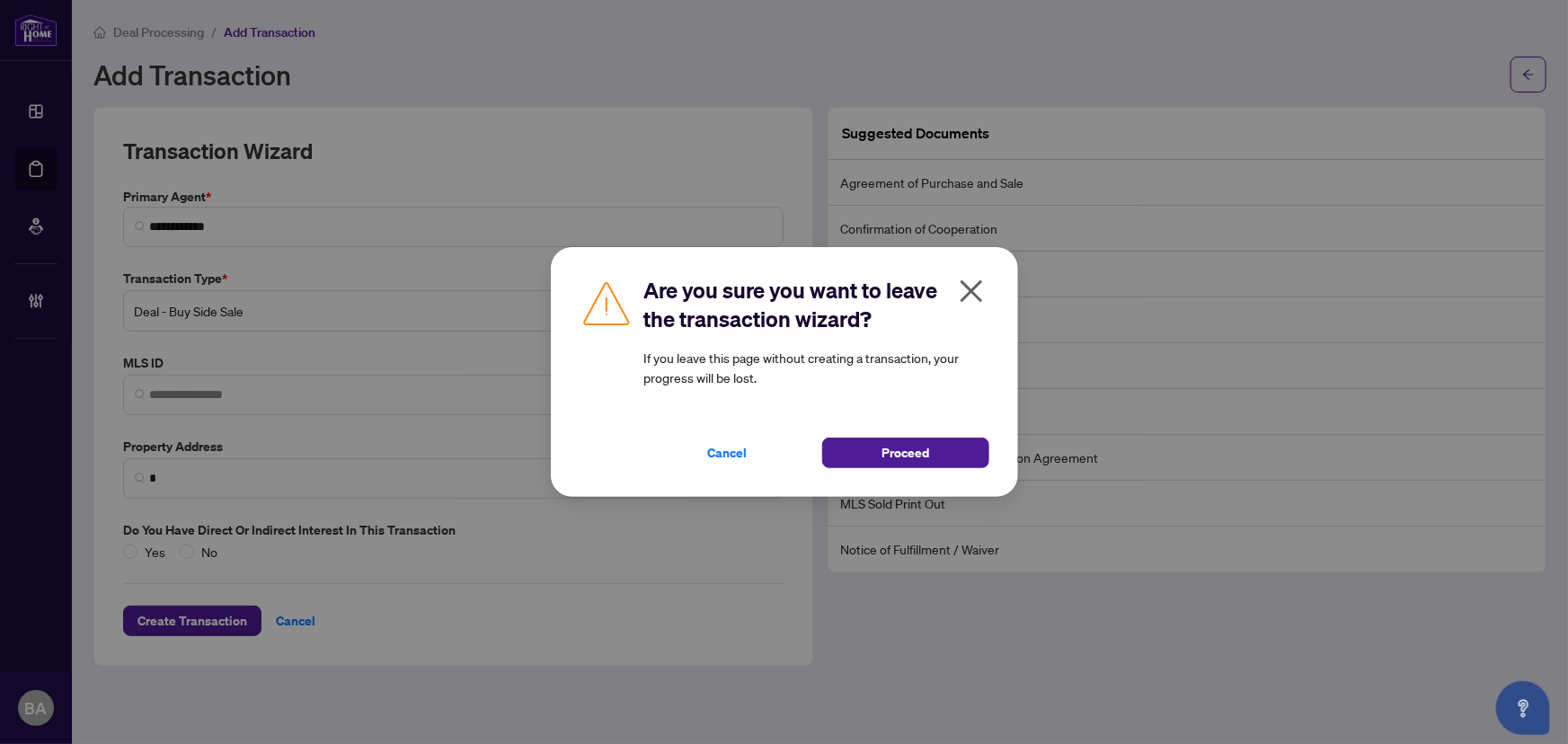
click at [920, 471] on div "Are you sure you want to leave the transaction wizard? If you leave this page w…" at bounding box center [784, 372] width 468 height 249
click at [925, 461] on span "Proceed" at bounding box center [905, 452] width 48 height 28
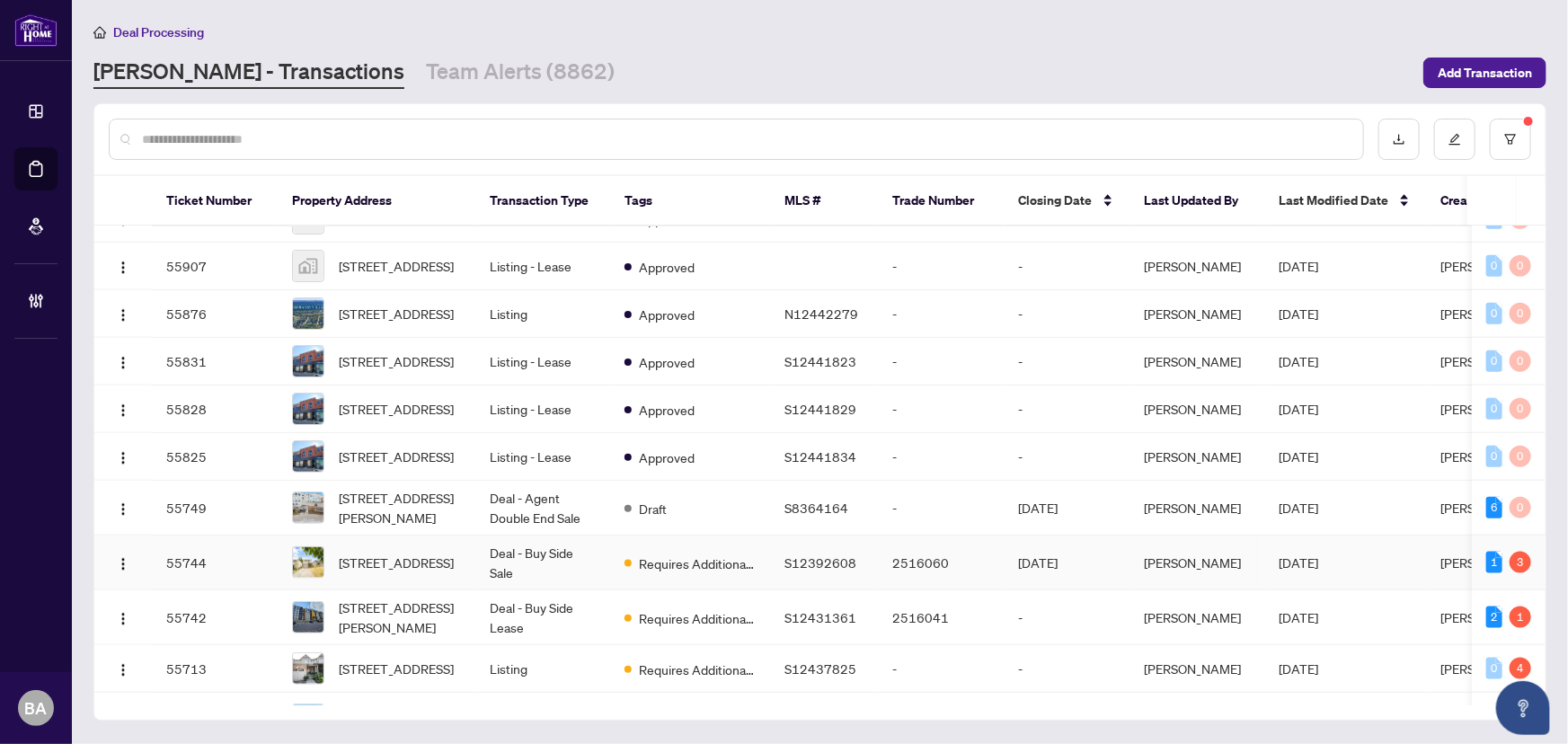
scroll to position [1191, 0]
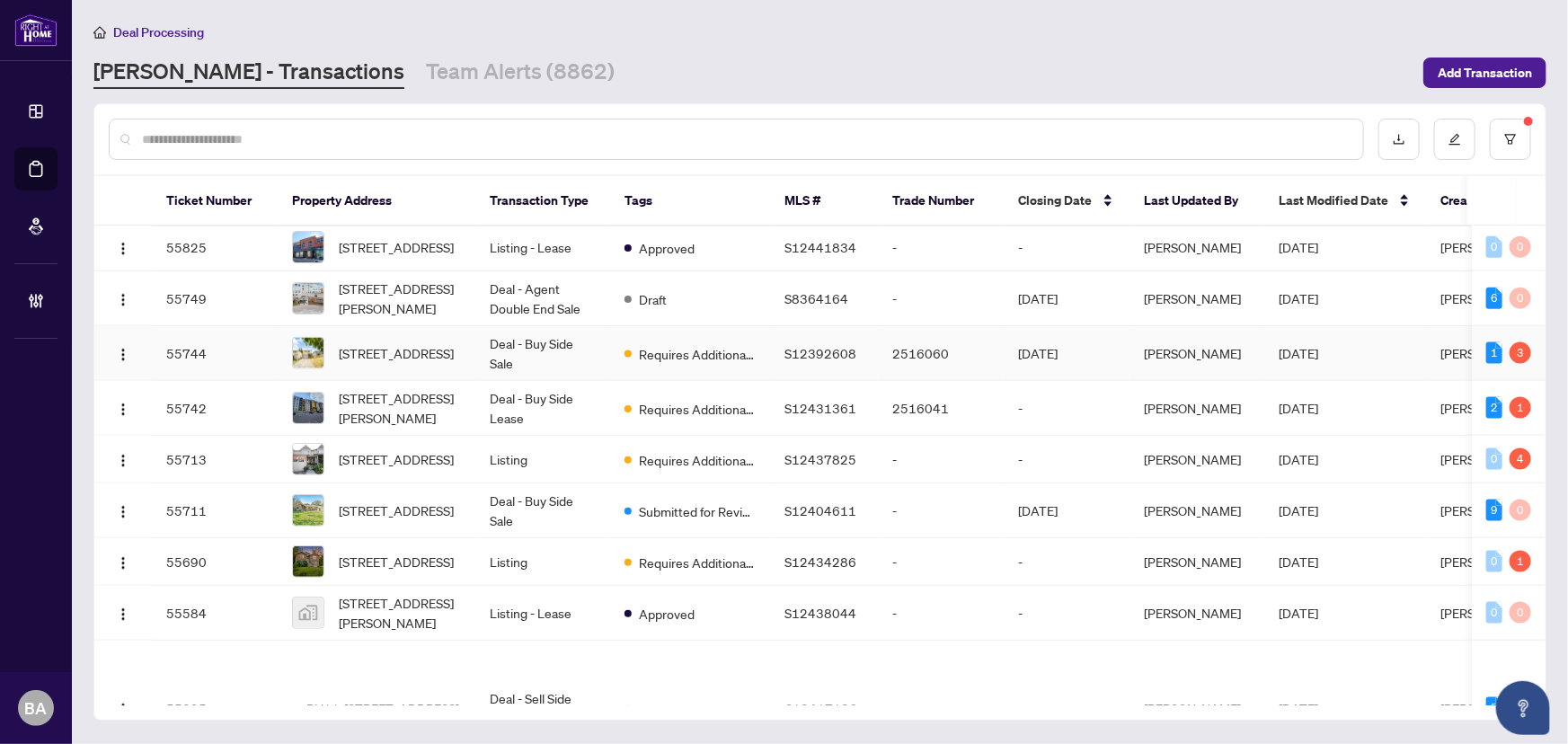
click at [548, 380] on td "Deal - Buy Side Sale" at bounding box center [543, 353] width 135 height 55
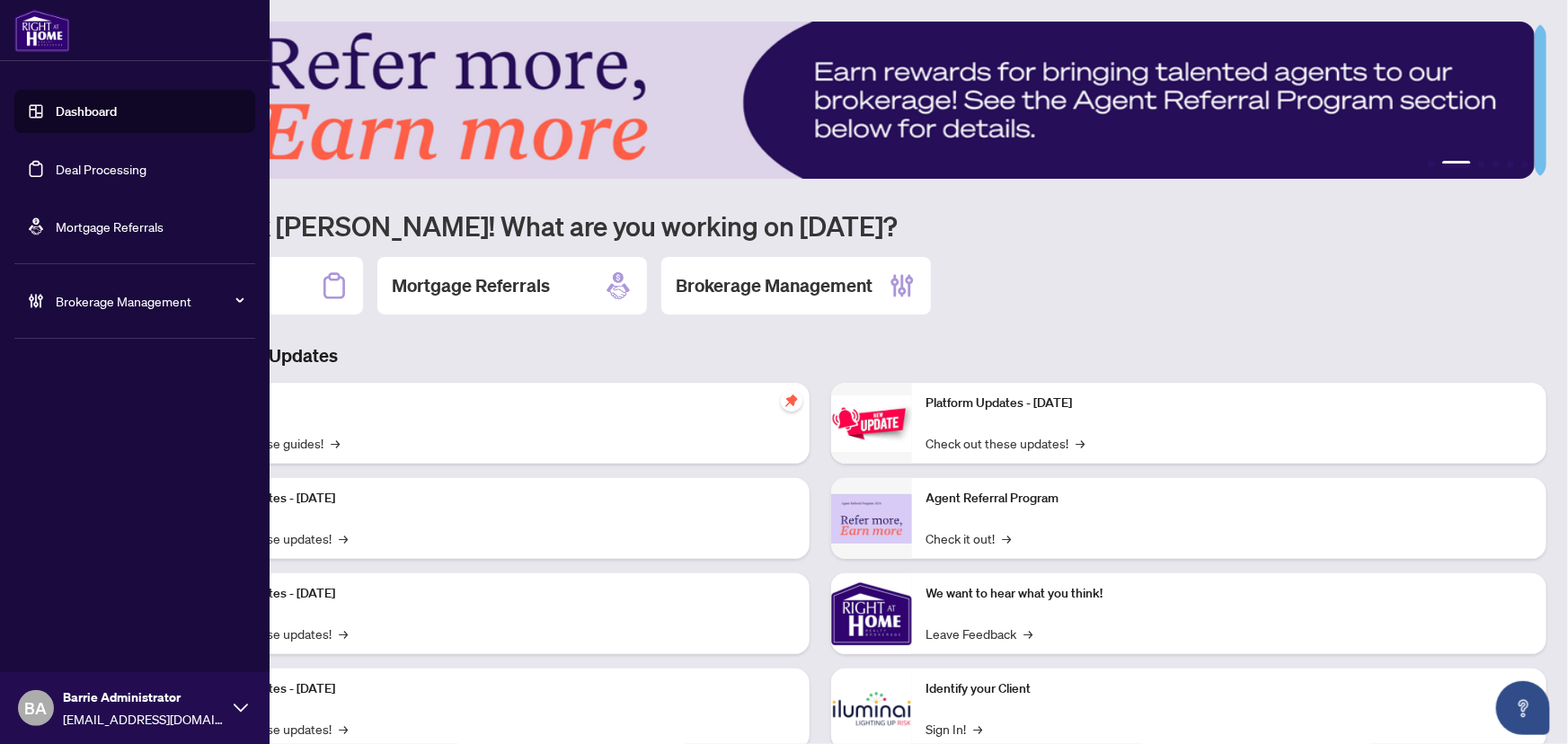
click at [56, 174] on link "Deal Processing" at bounding box center [101, 168] width 91 height 17
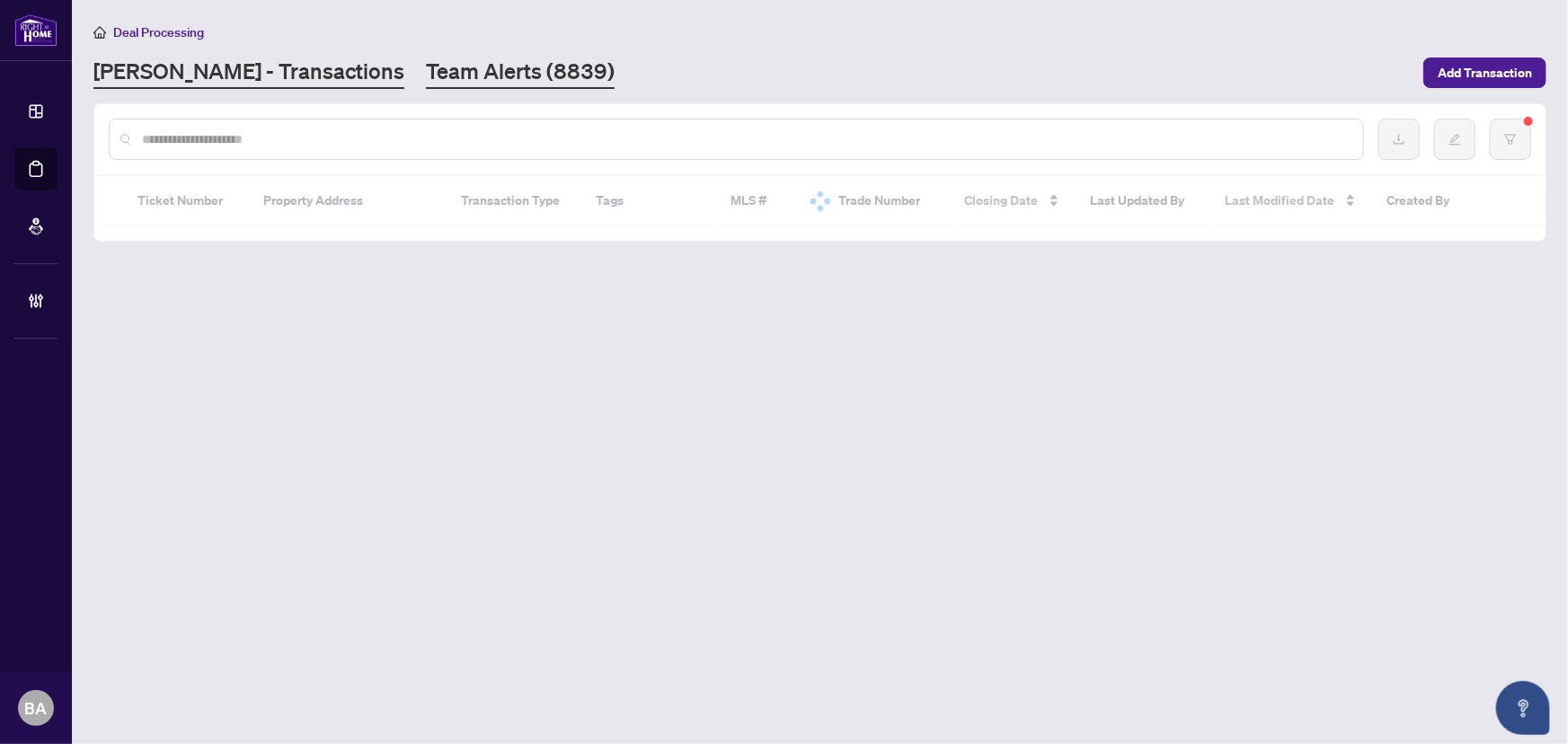
click at [426, 62] on link "Team Alerts (8839)" at bounding box center [519, 72] width 189 height 32
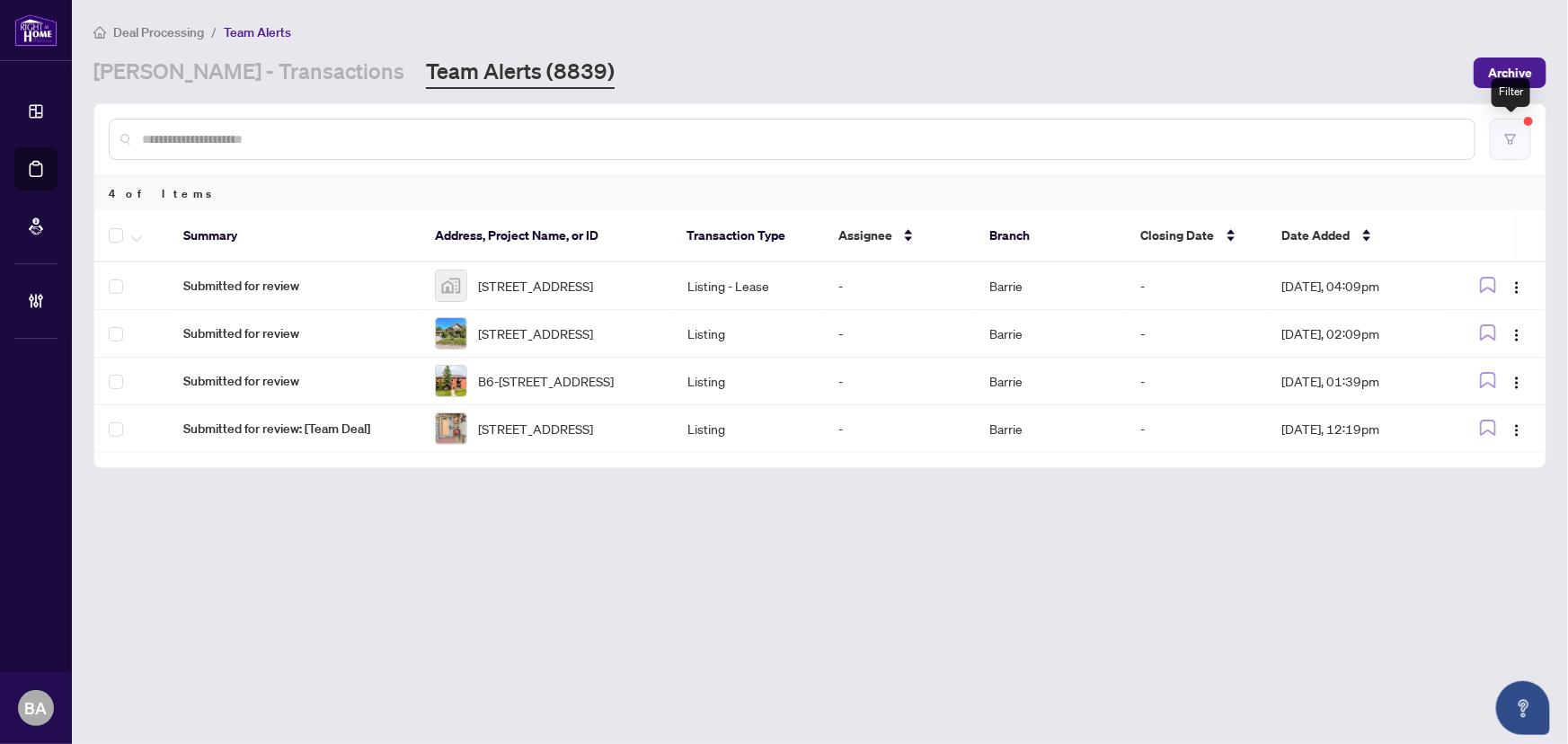
click at [1526, 125] on button "button" at bounding box center [1510, 139] width 41 height 41
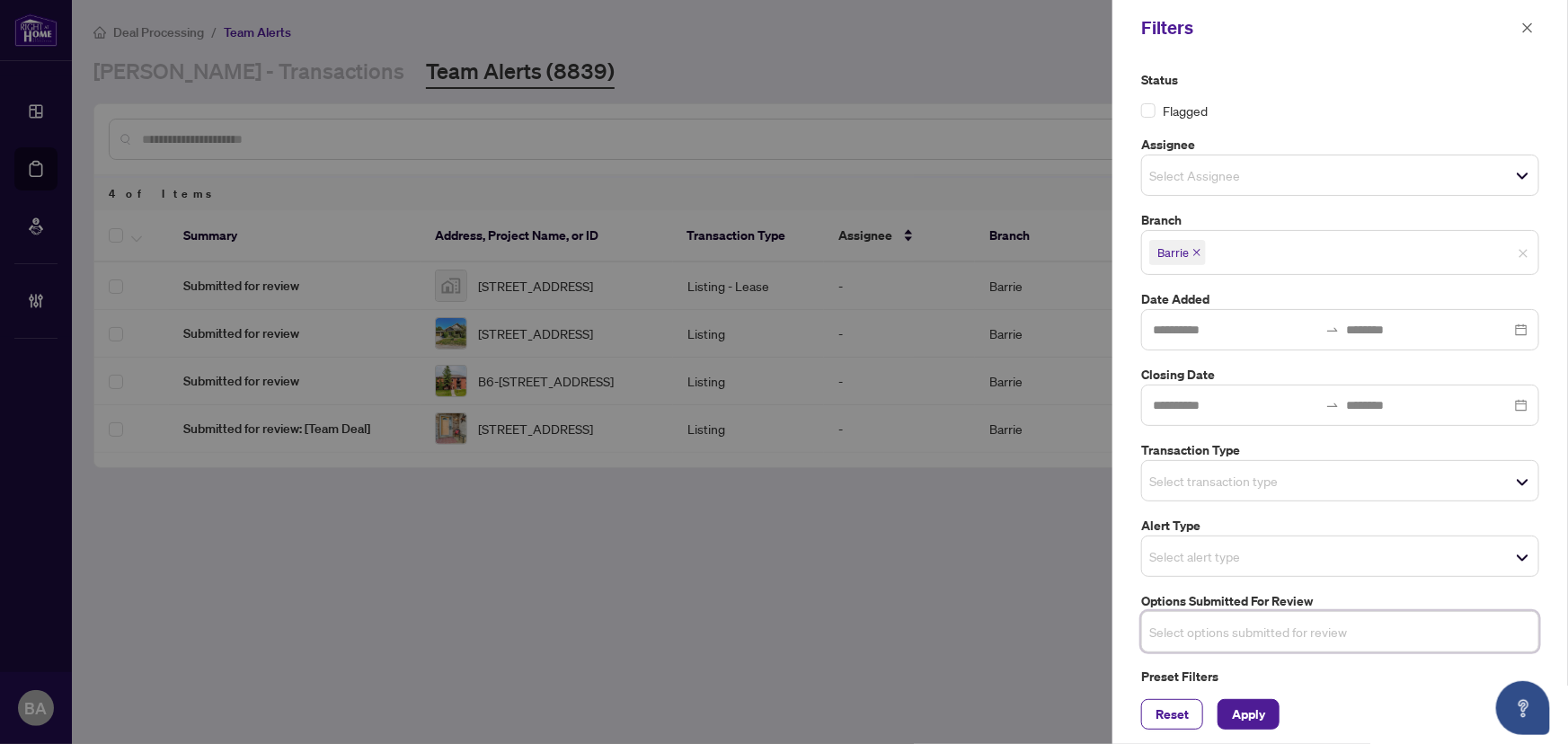
click at [1227, 636] on input "search" at bounding box center [1212, 632] width 126 height 22
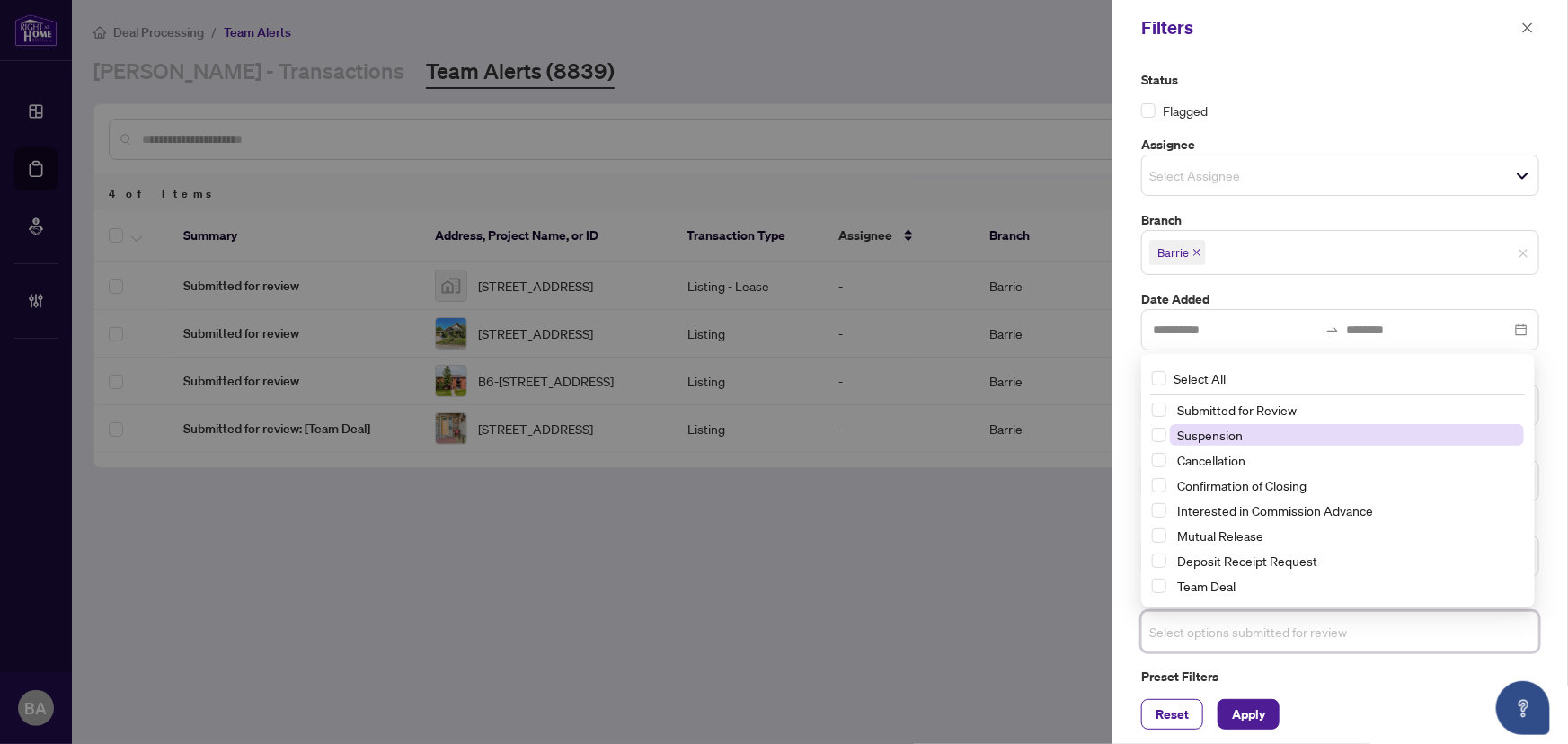
click at [1186, 431] on span "Suspension" at bounding box center [1209, 434] width 66 height 17
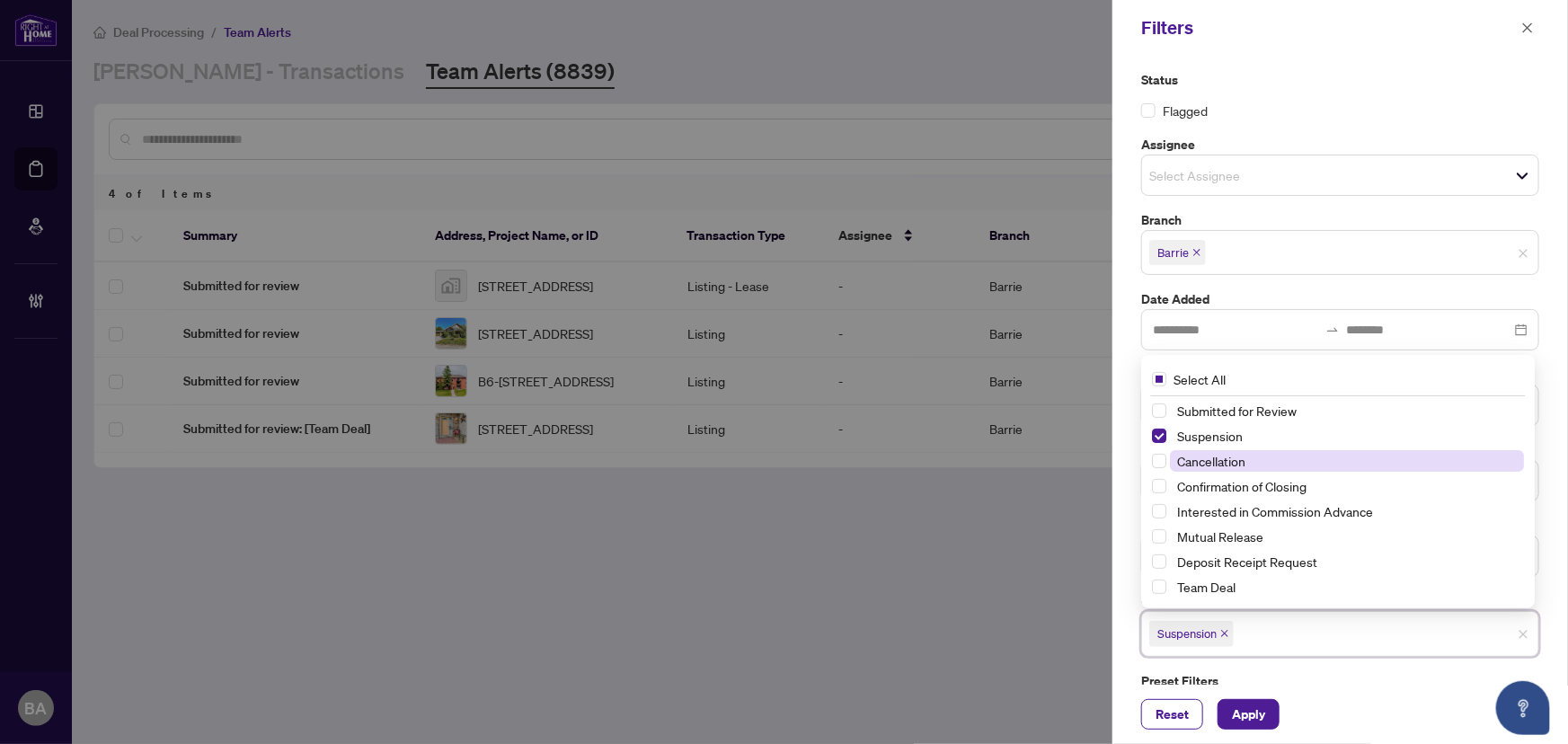
click at [1198, 458] on span "Cancellation" at bounding box center [1211, 460] width 68 height 17
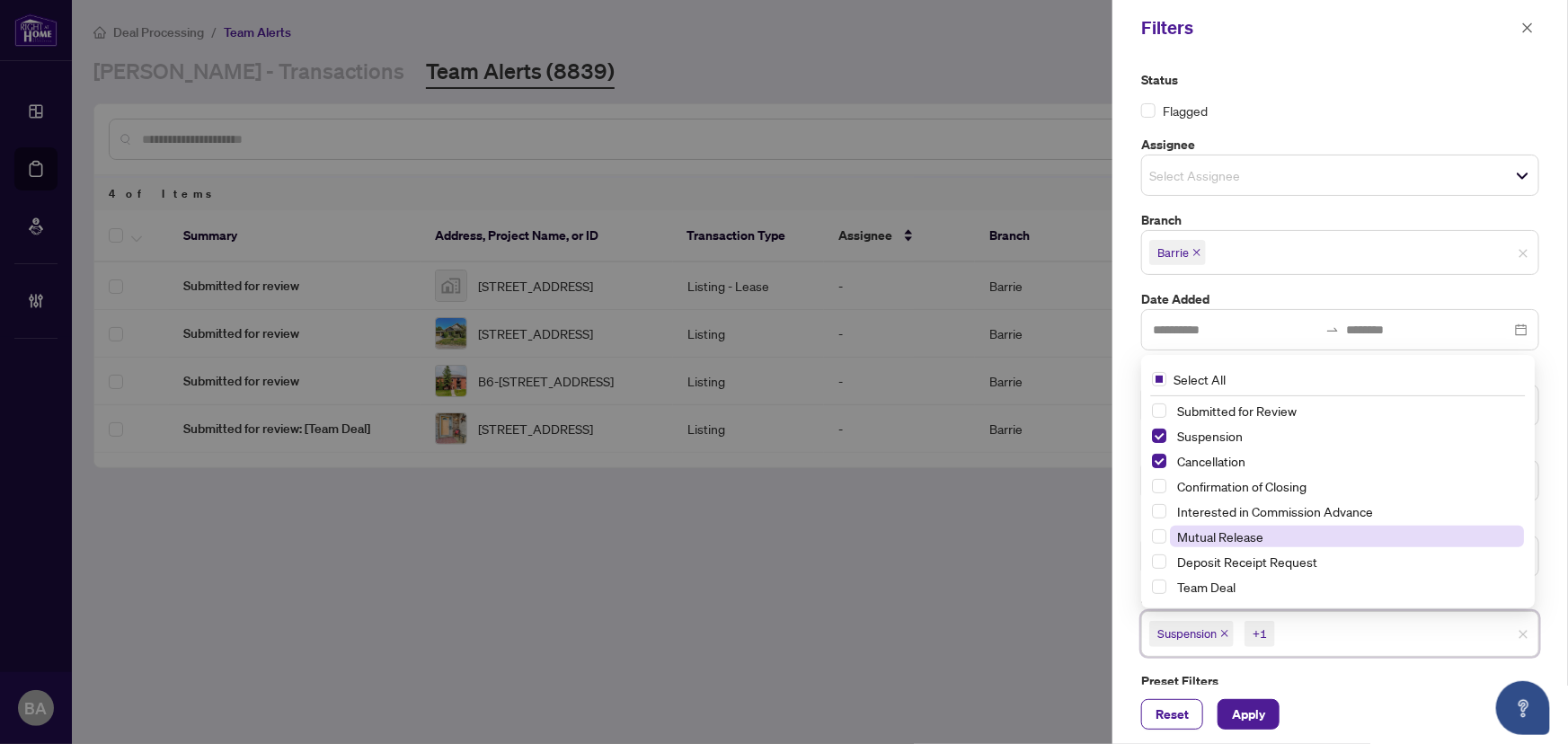
click at [1214, 528] on span "Mutual Release" at bounding box center [1220, 536] width 86 height 17
click at [1250, 712] on span "Apply" at bounding box center [1248, 714] width 33 height 28
